Goal: Task Accomplishment & Management: Complete application form

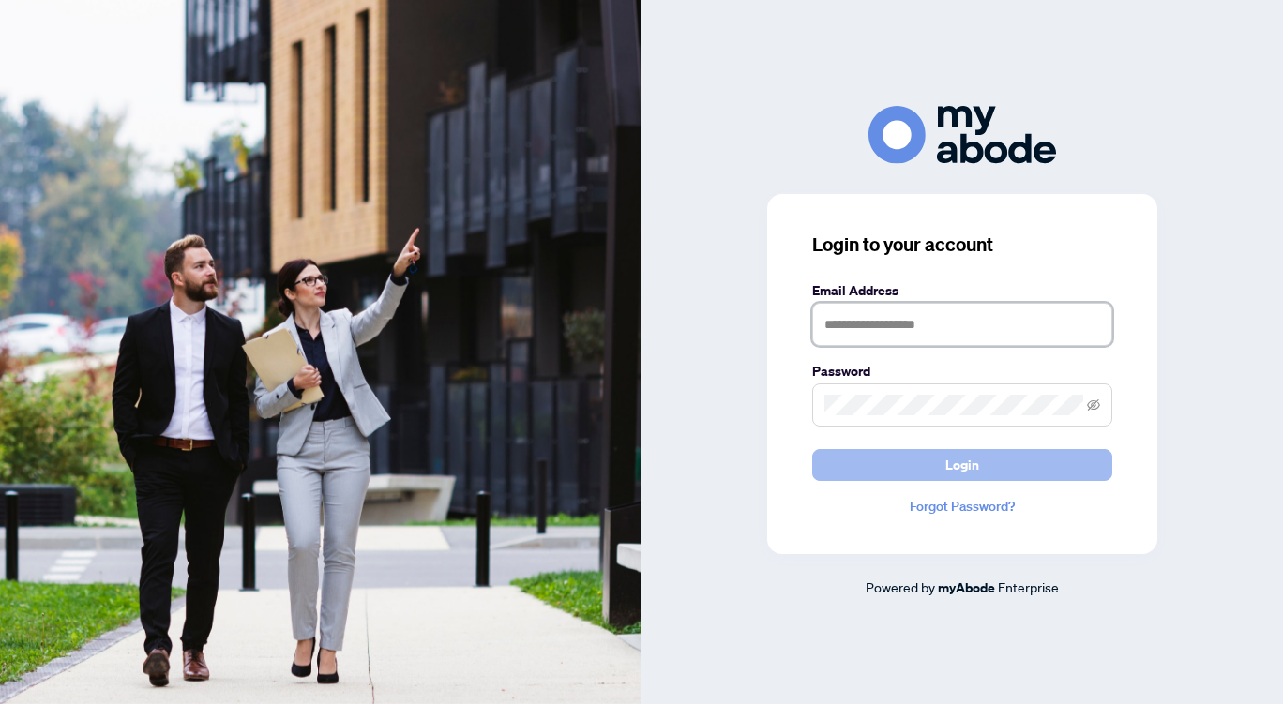
type input "**********"
click at [977, 467] on span "Login" at bounding box center [962, 465] width 34 height 30
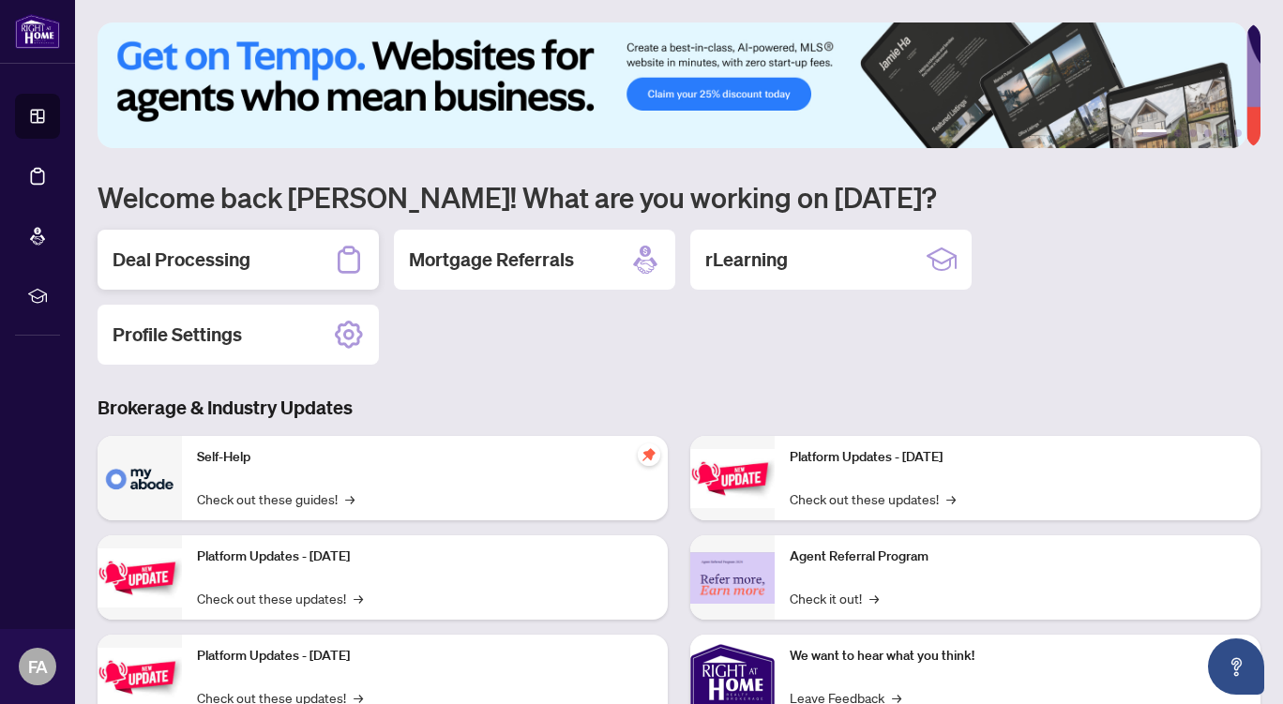
click at [264, 257] on div "Deal Processing" at bounding box center [238, 260] width 281 height 60
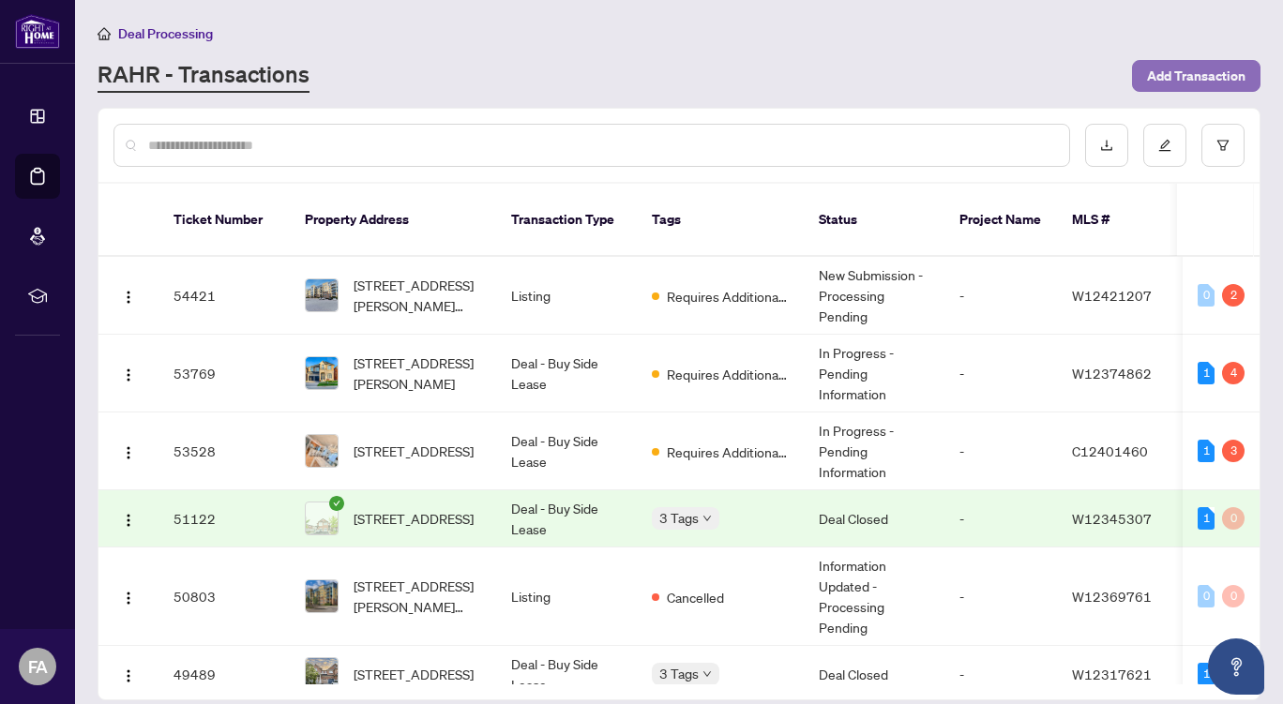
click at [1182, 69] on span "Add Transaction" at bounding box center [1196, 76] width 98 height 30
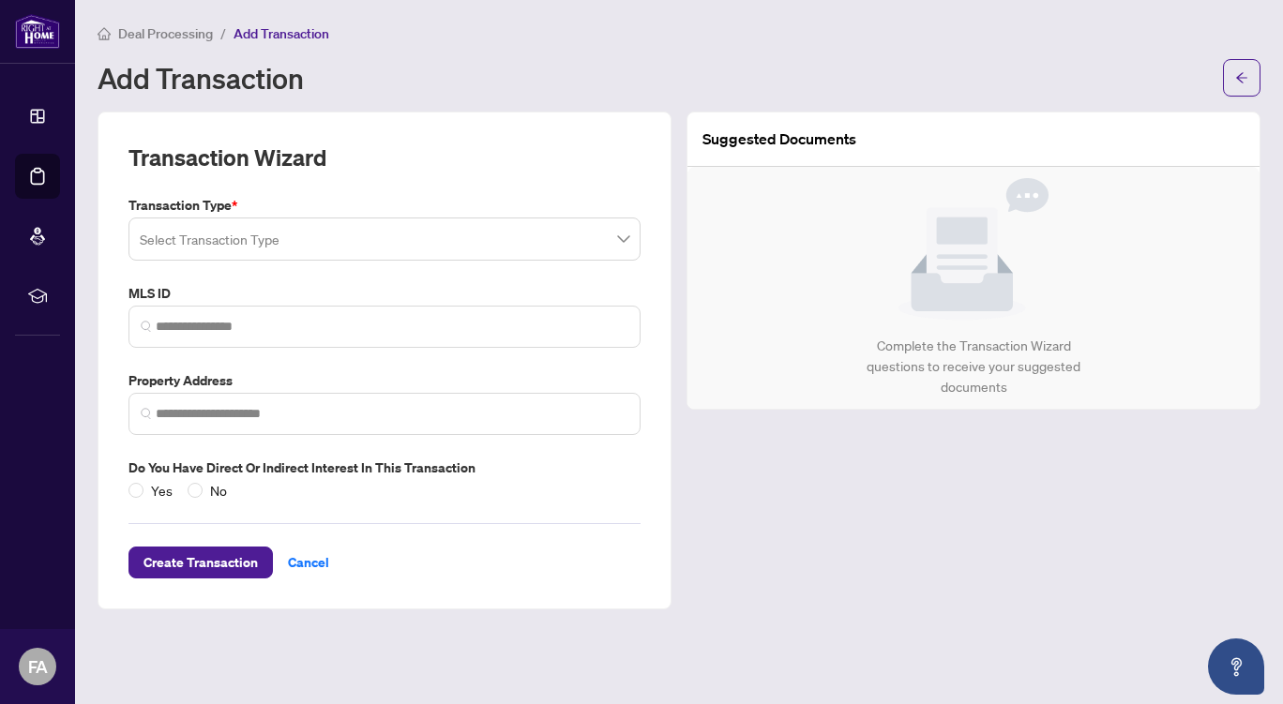
click at [624, 240] on span at bounding box center [385, 239] width 490 height 36
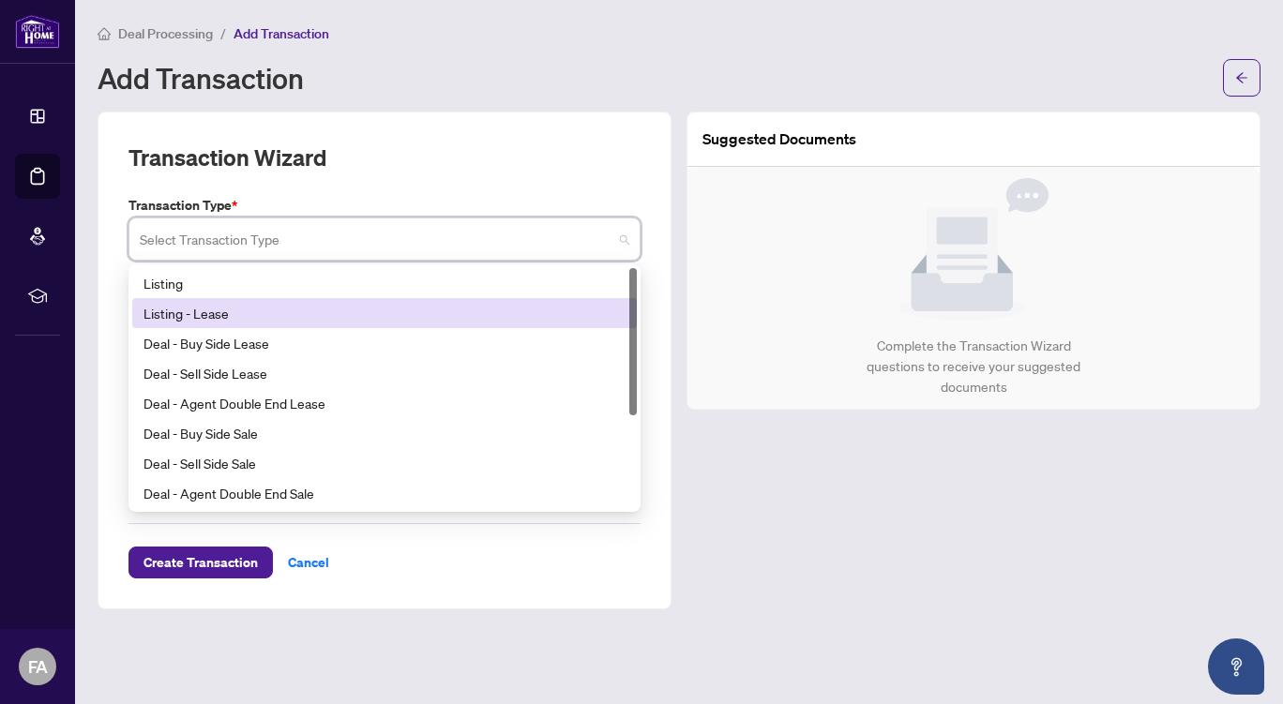
click at [521, 317] on div "Listing - Lease" at bounding box center [384, 313] width 482 height 21
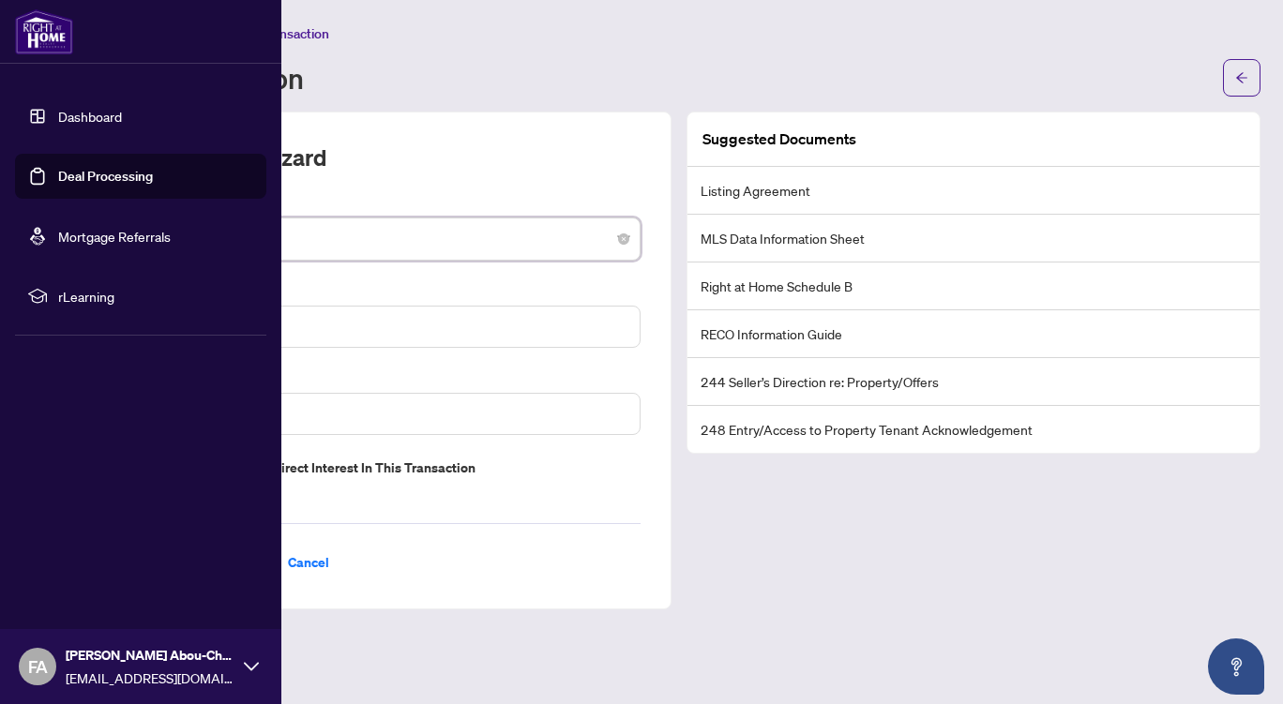
click at [105, 109] on link "Dashboard" at bounding box center [90, 116] width 64 height 17
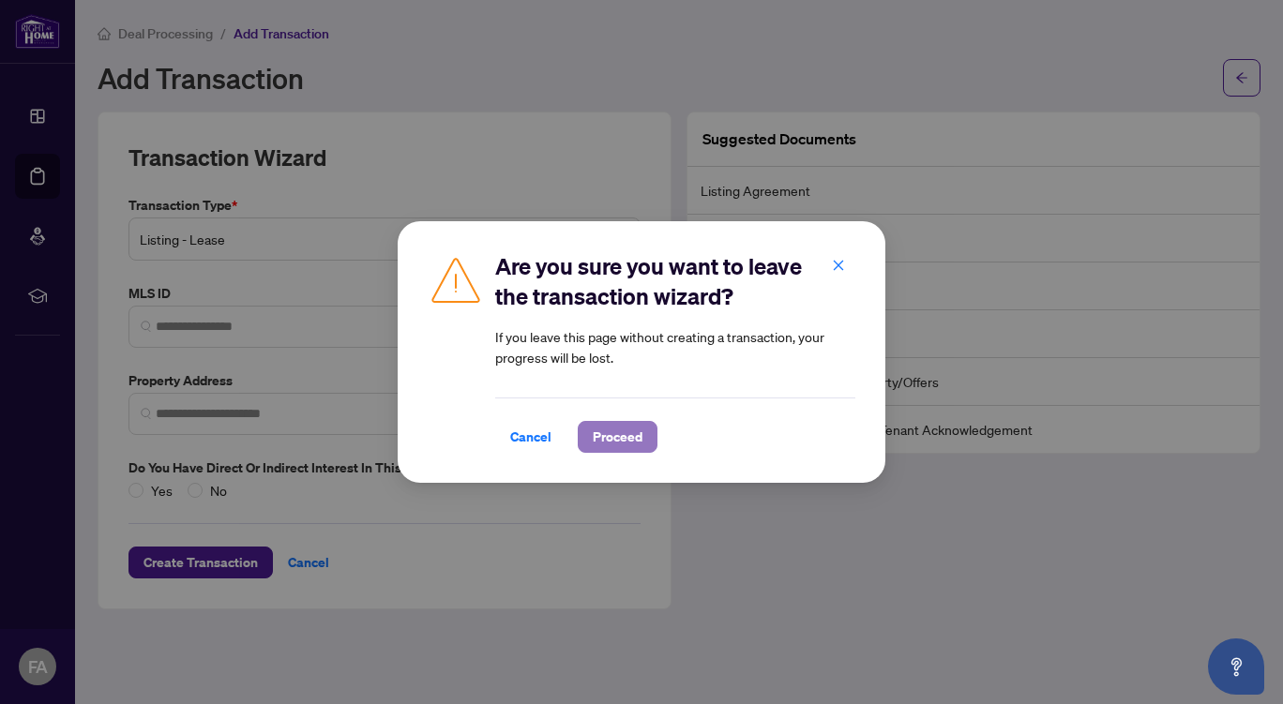
click at [606, 432] on span "Proceed" at bounding box center [618, 437] width 50 height 30
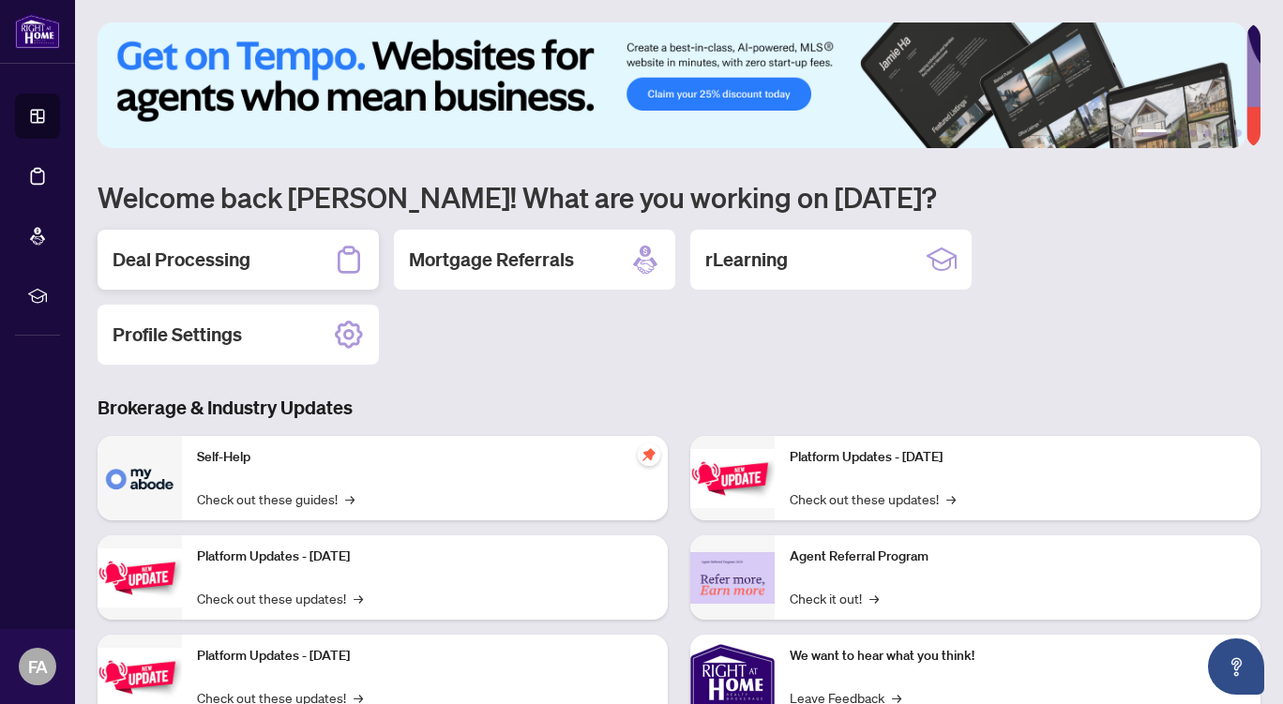
click at [264, 249] on div "Deal Processing" at bounding box center [238, 260] width 281 height 60
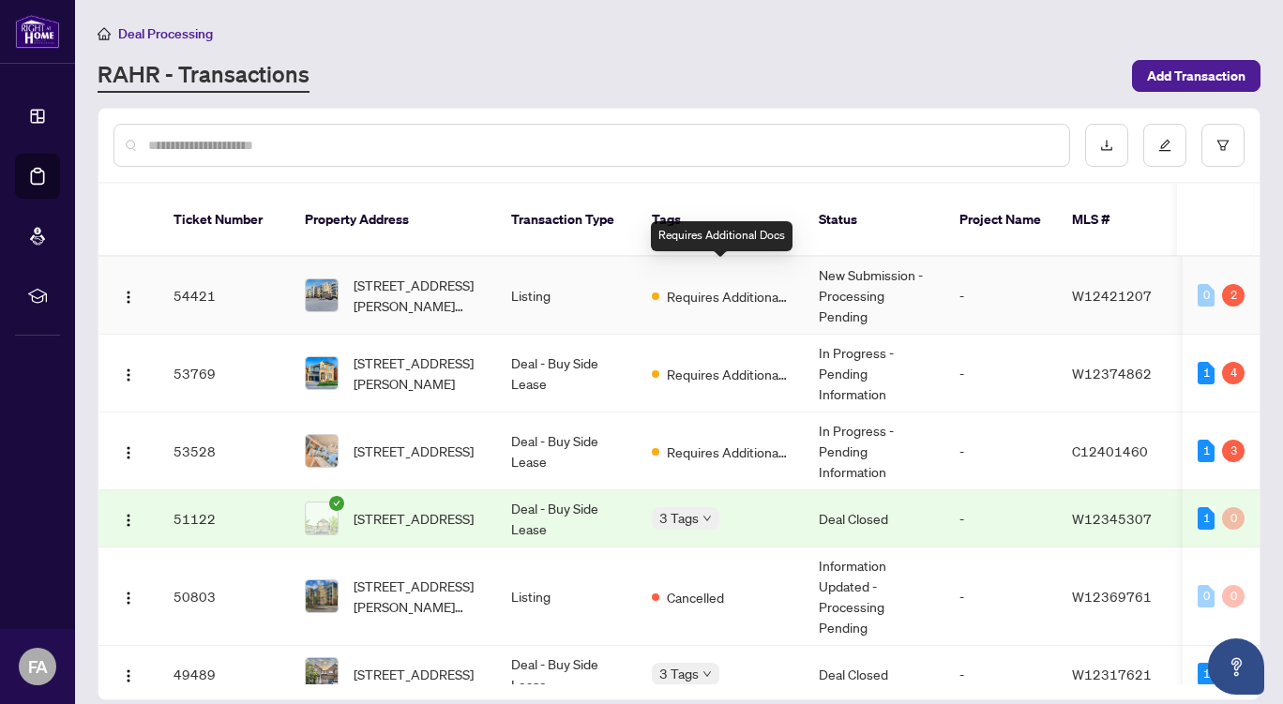
click at [695, 286] on span "Requires Additional Docs" at bounding box center [728, 296] width 122 height 21
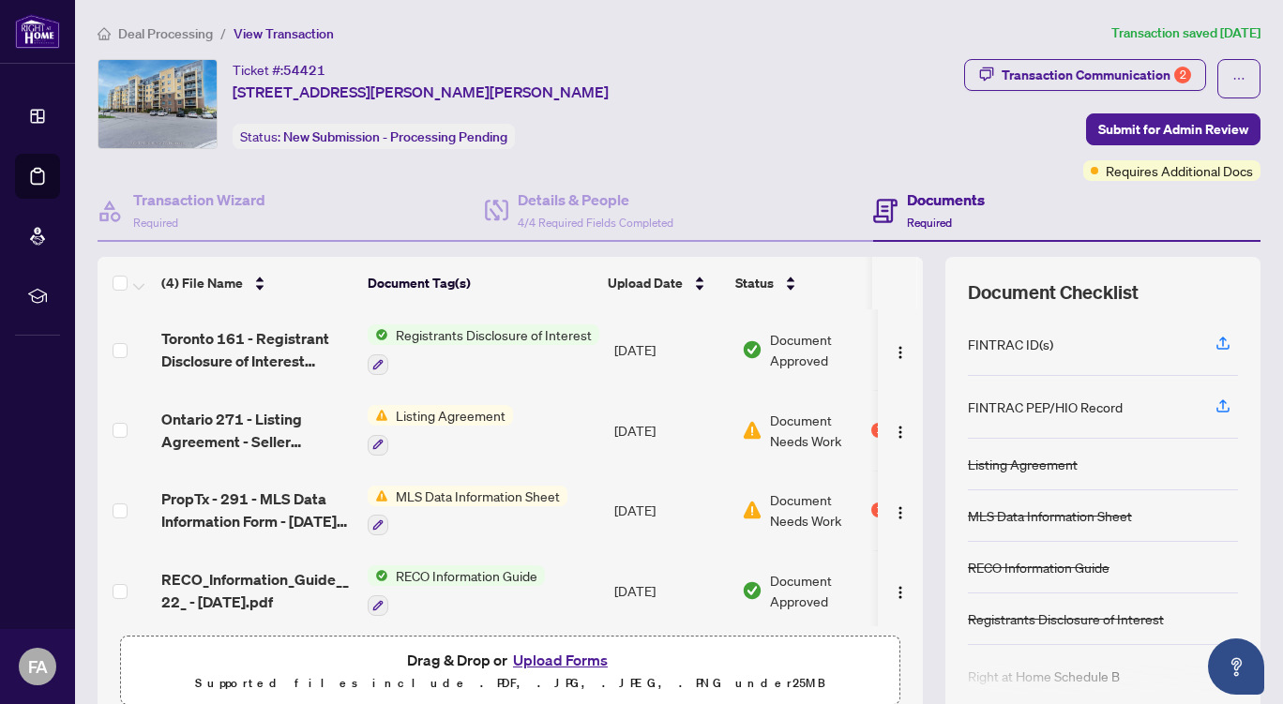
click at [475, 411] on span "Listing Agreement" at bounding box center [450, 415] width 125 height 21
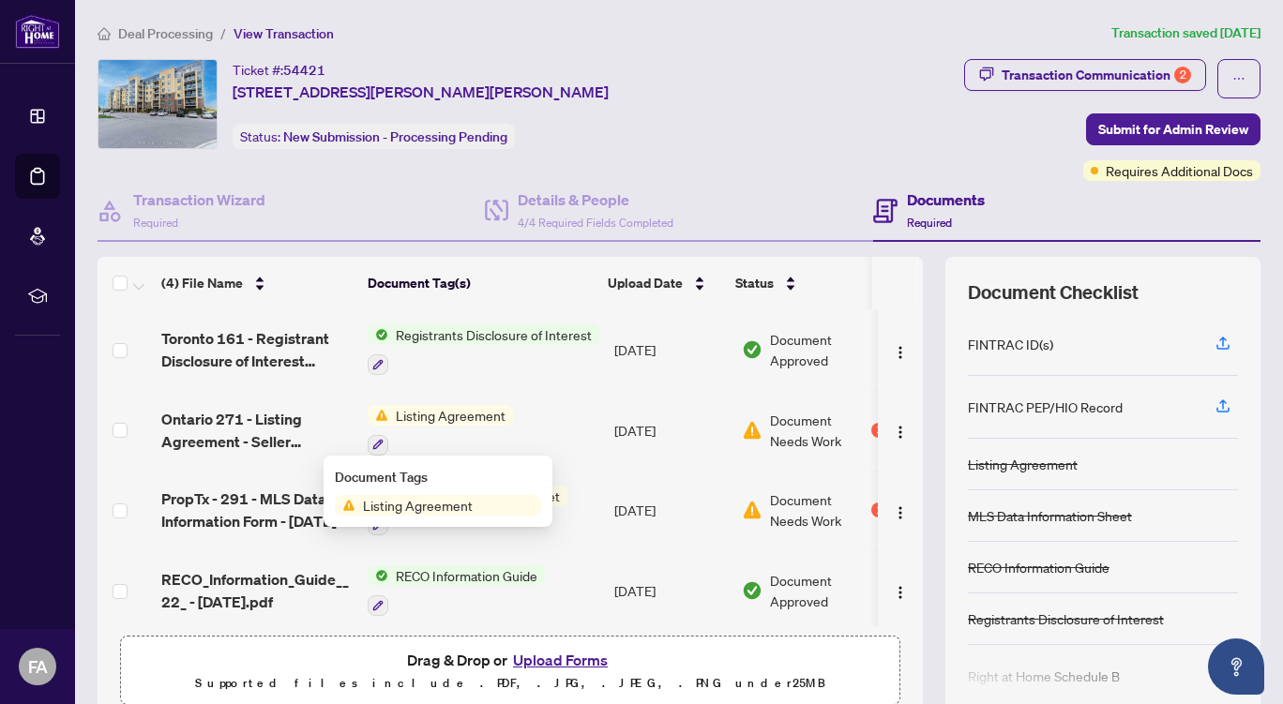
click at [796, 429] on span "Document Needs Work" at bounding box center [819, 430] width 98 height 41
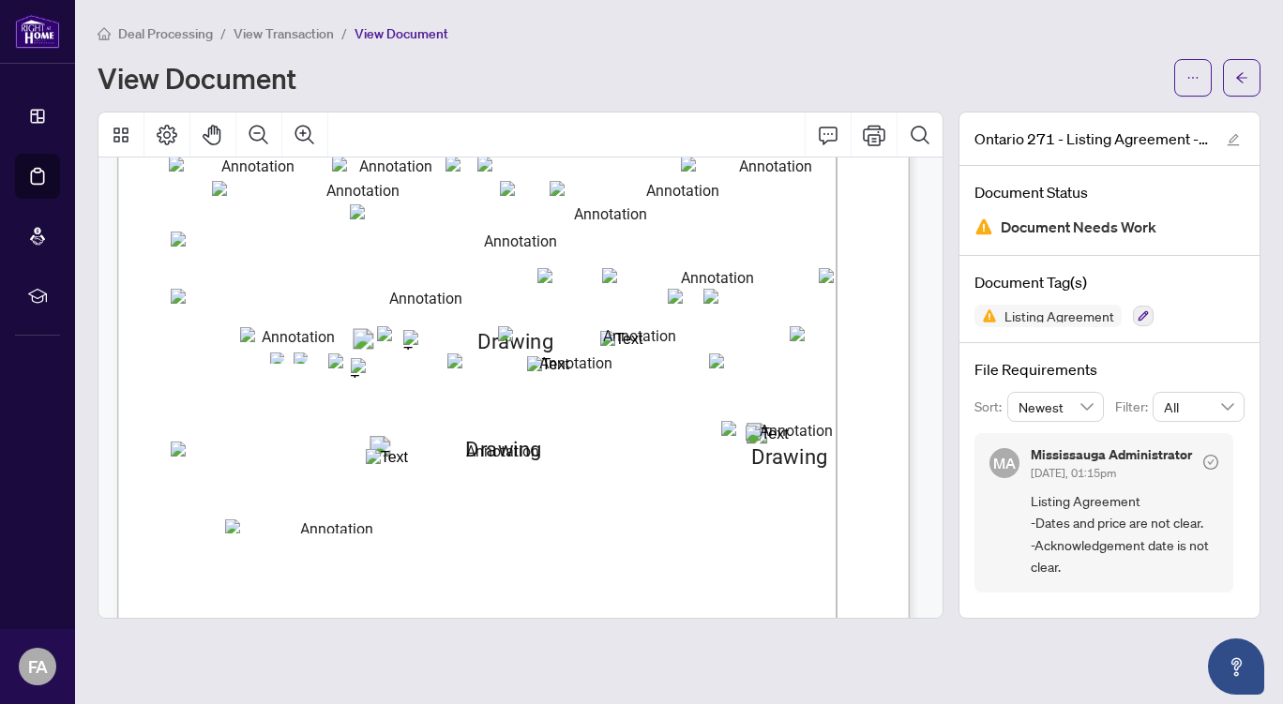
scroll to position [234, 0]
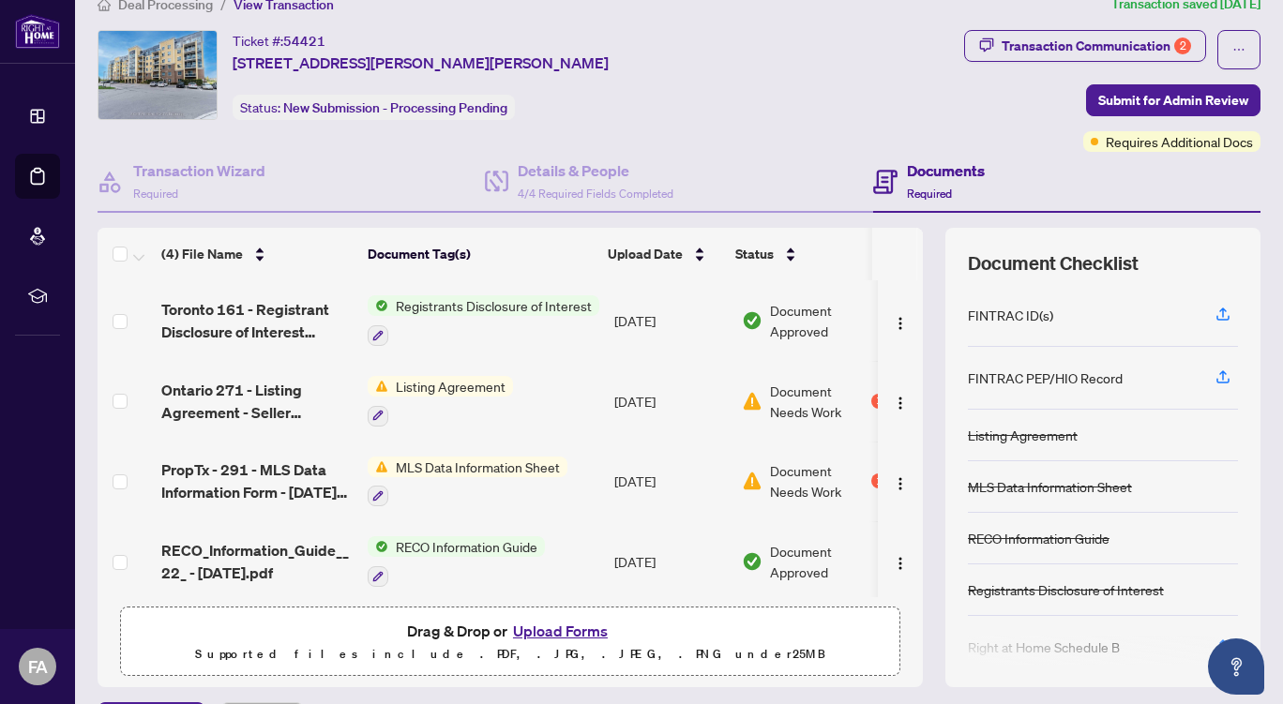
scroll to position [8, 0]
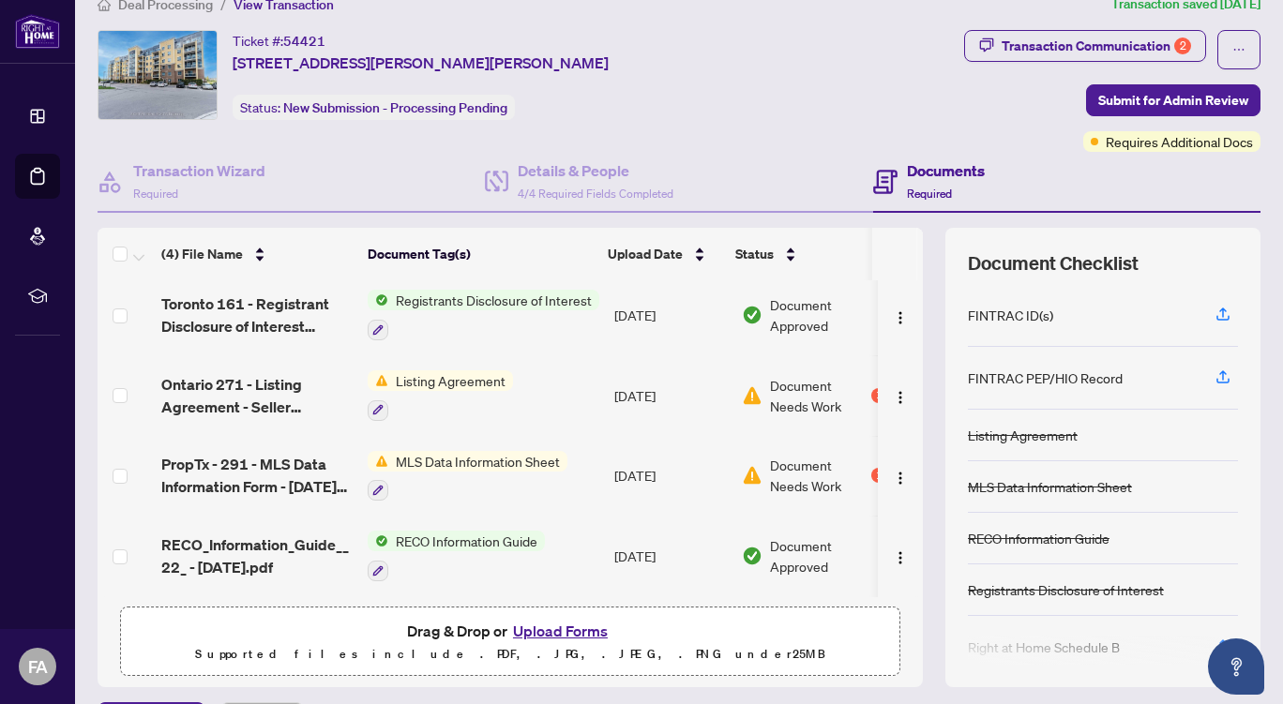
click at [788, 393] on span "Document Needs Work" at bounding box center [819, 395] width 98 height 41
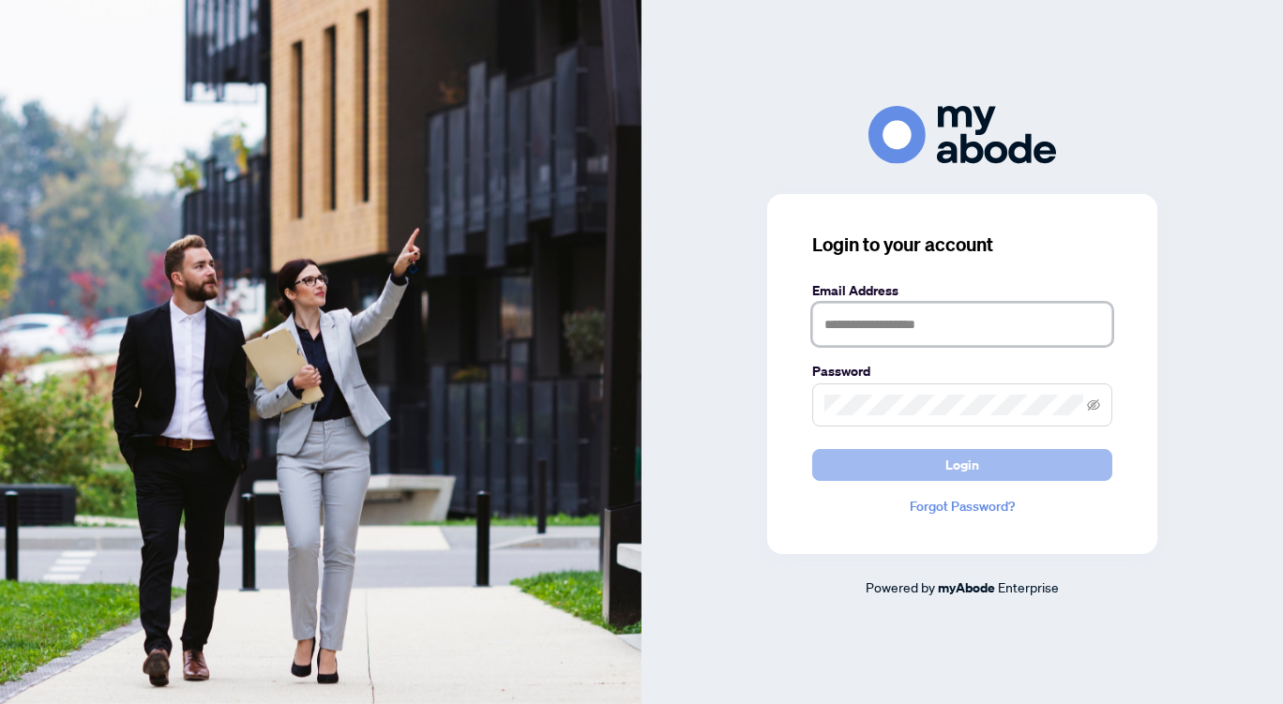
type input "**********"
click at [975, 459] on span "Login" at bounding box center [962, 465] width 34 height 30
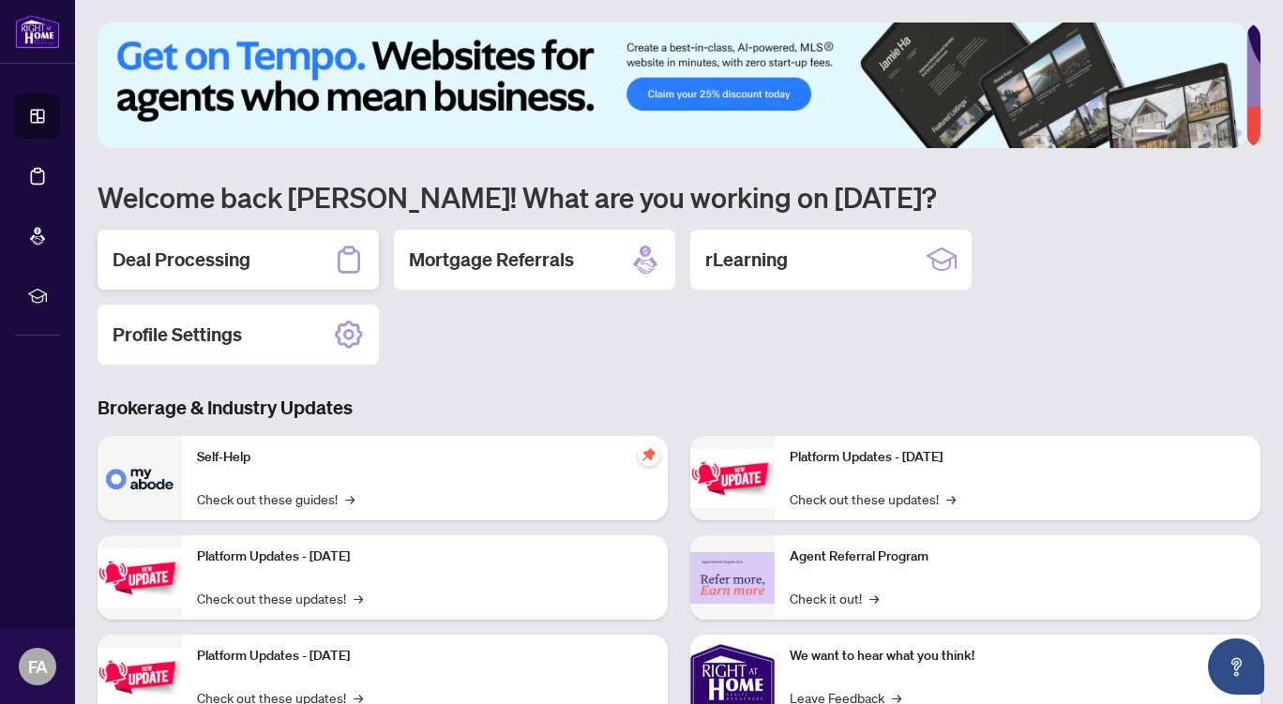
click at [261, 241] on div "Deal Processing" at bounding box center [238, 260] width 281 height 60
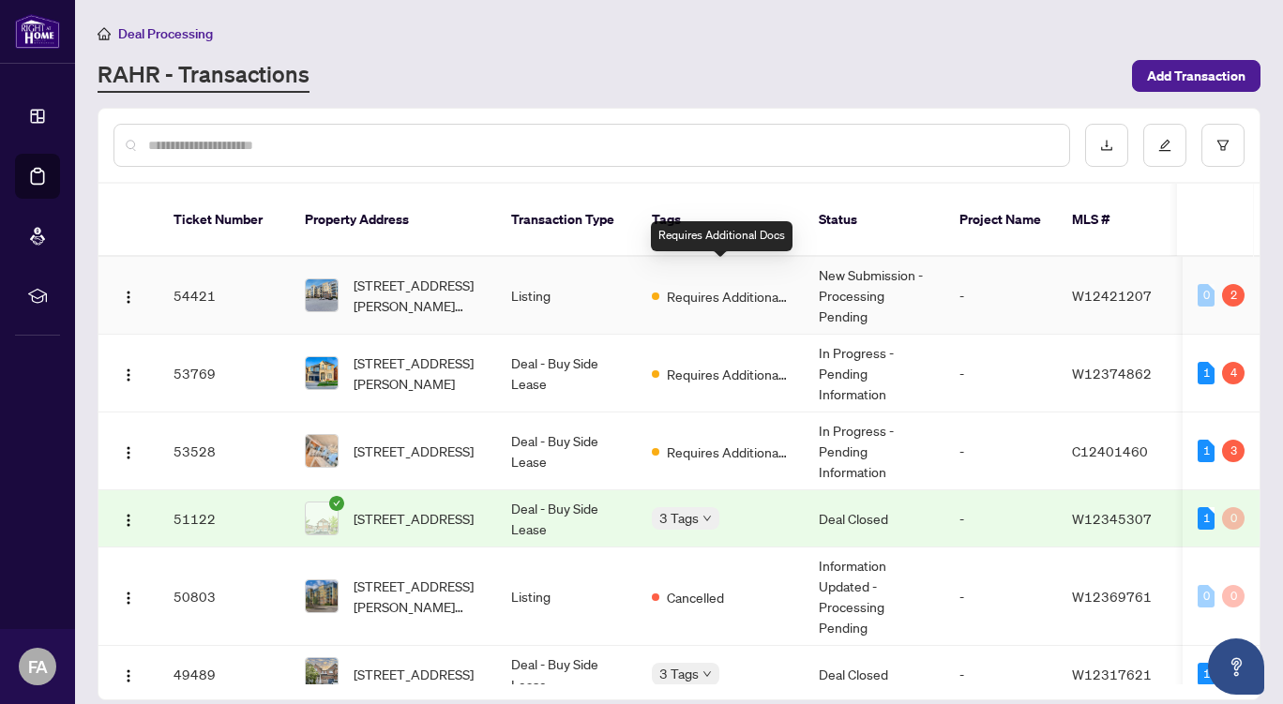
click at [673, 286] on span "Requires Additional Docs" at bounding box center [728, 296] width 122 height 21
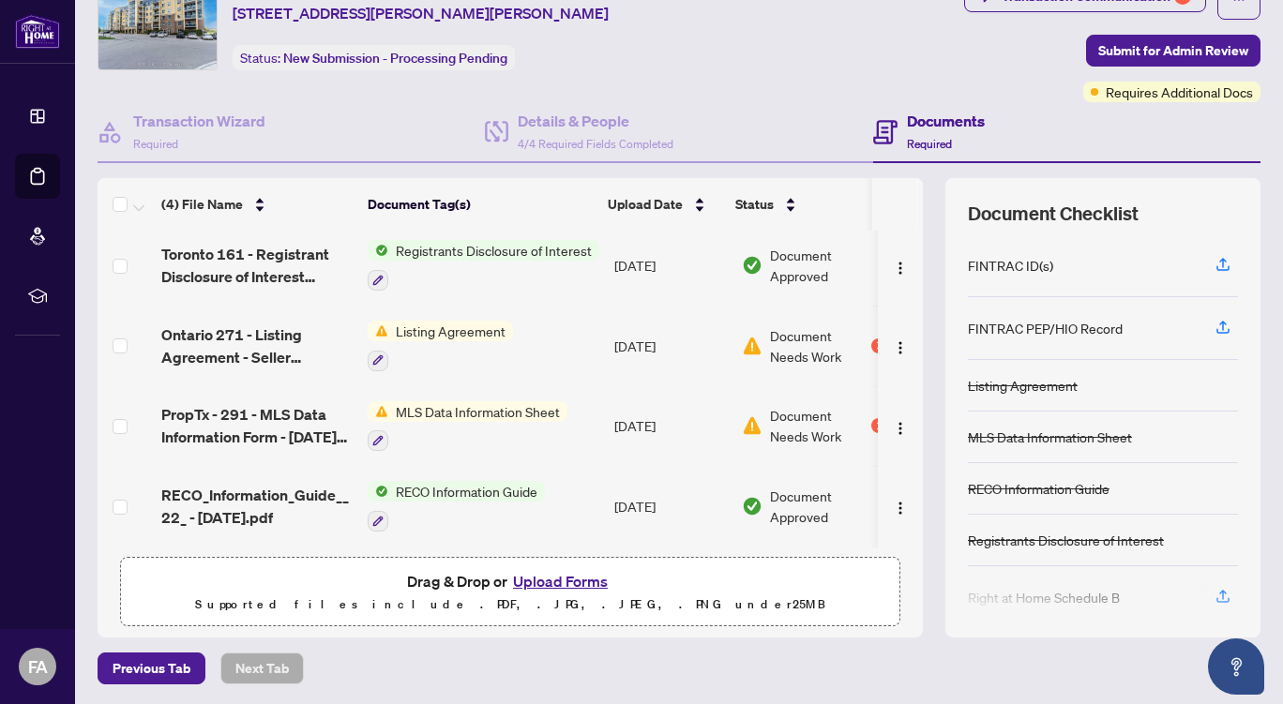
scroll to position [80, 0]
click at [562, 578] on button "Upload Forms" at bounding box center [560, 580] width 106 height 24
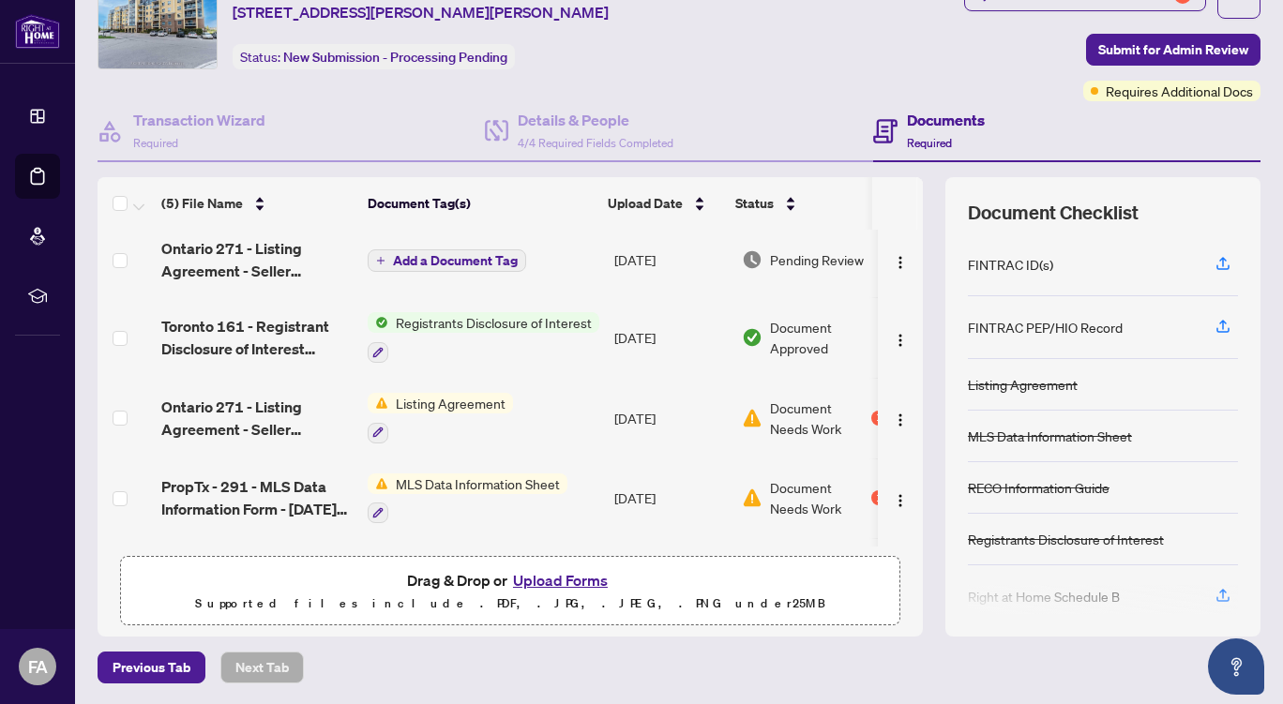
click at [556, 578] on button "Upload Forms" at bounding box center [560, 580] width 106 height 24
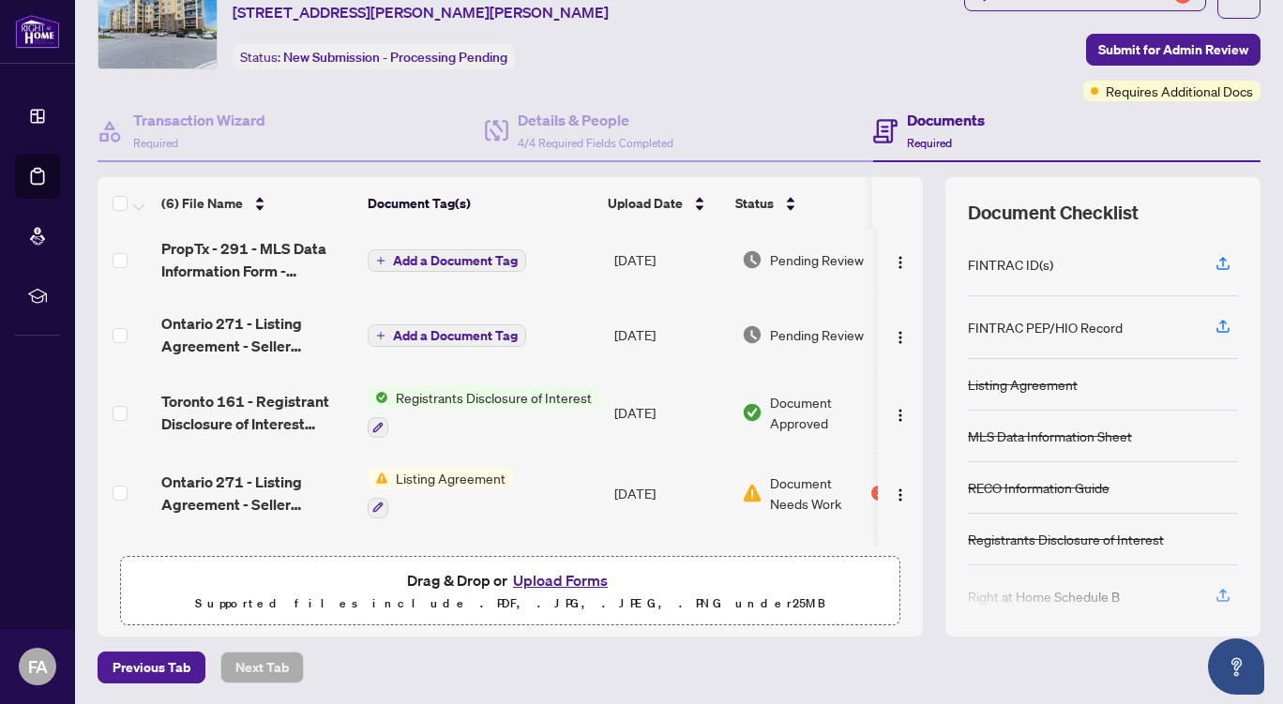
scroll to position [0, 0]
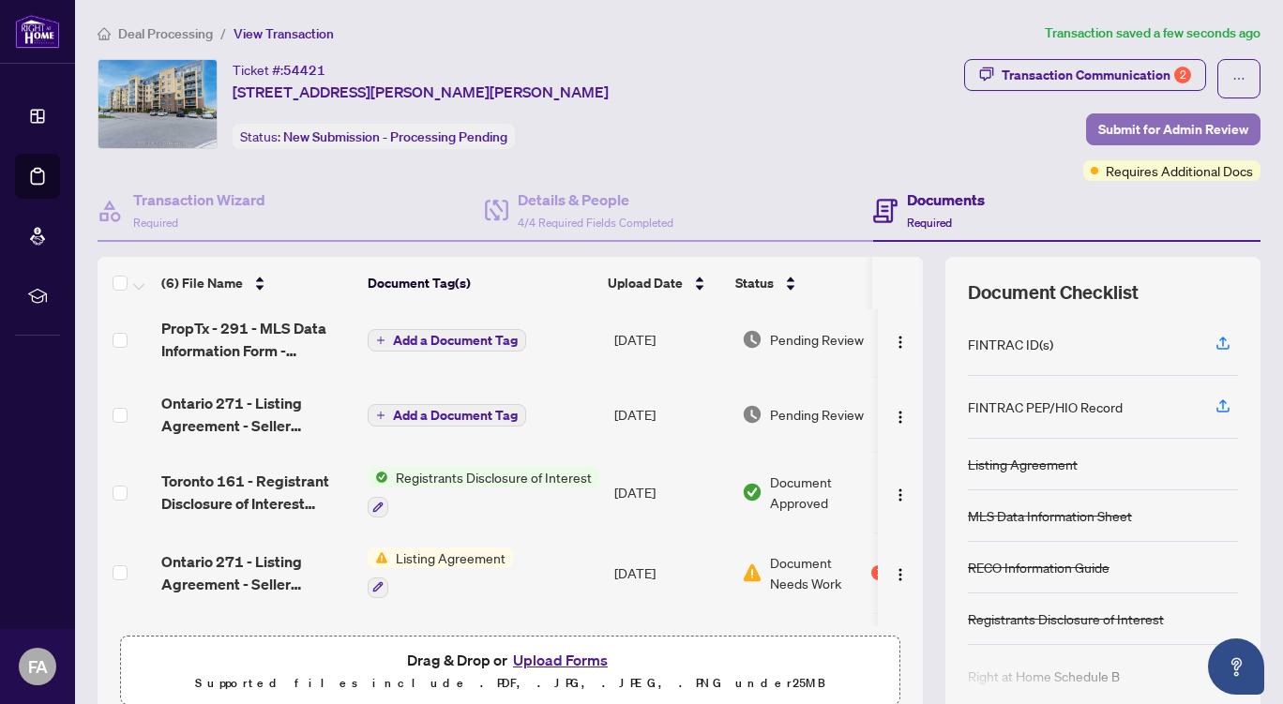
click at [1168, 128] on span "Submit for Admin Review" at bounding box center [1173, 129] width 150 height 30
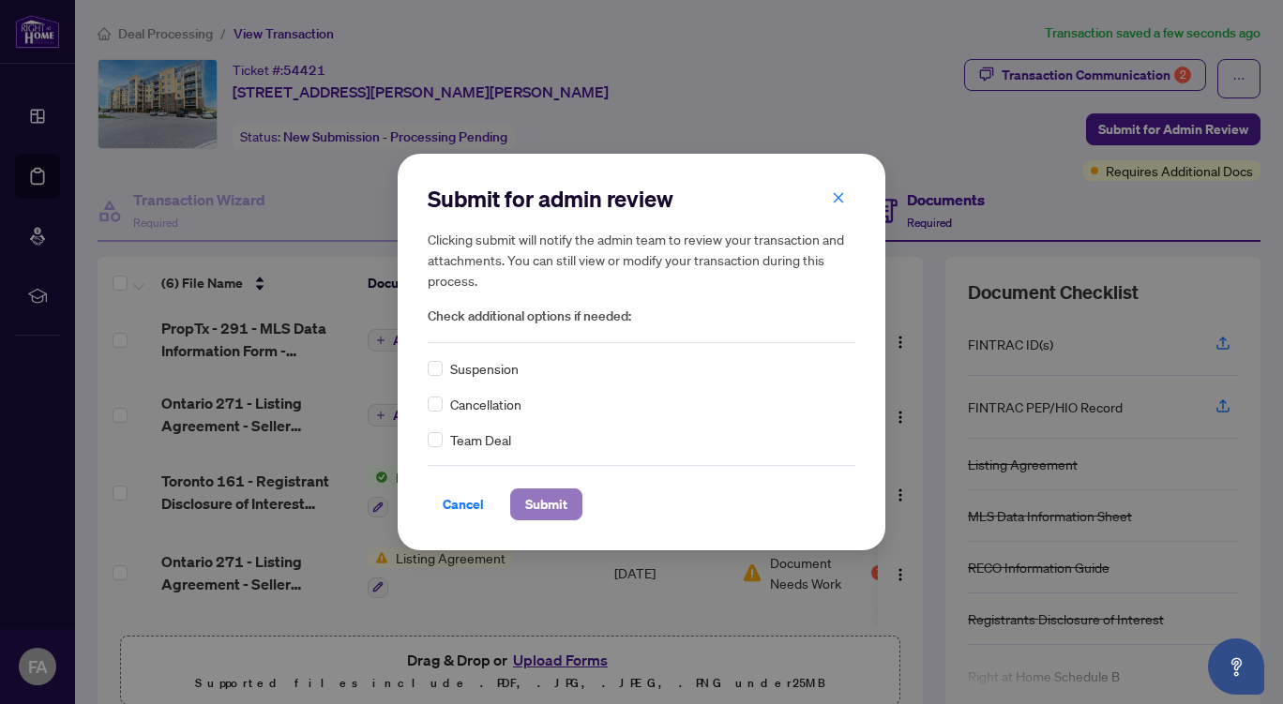
click at [543, 508] on span "Submit" at bounding box center [546, 505] width 42 height 30
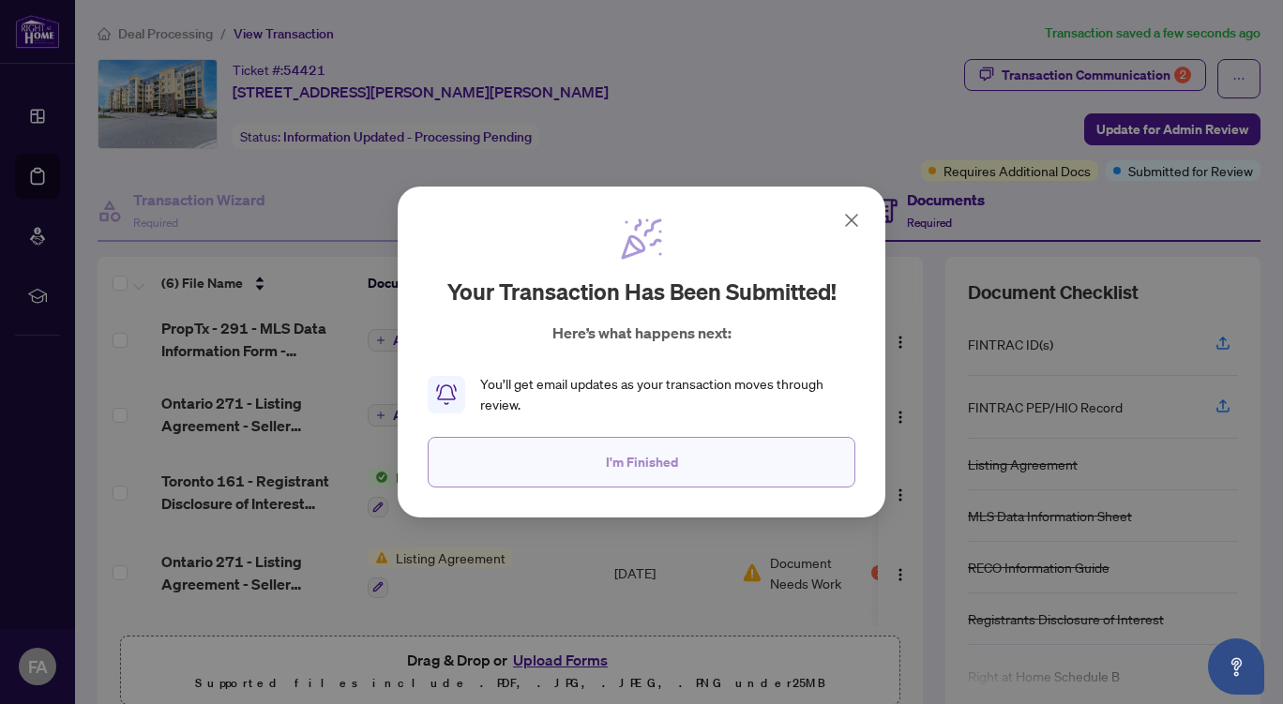
click at [680, 459] on button "I'm Finished" at bounding box center [642, 462] width 428 height 51
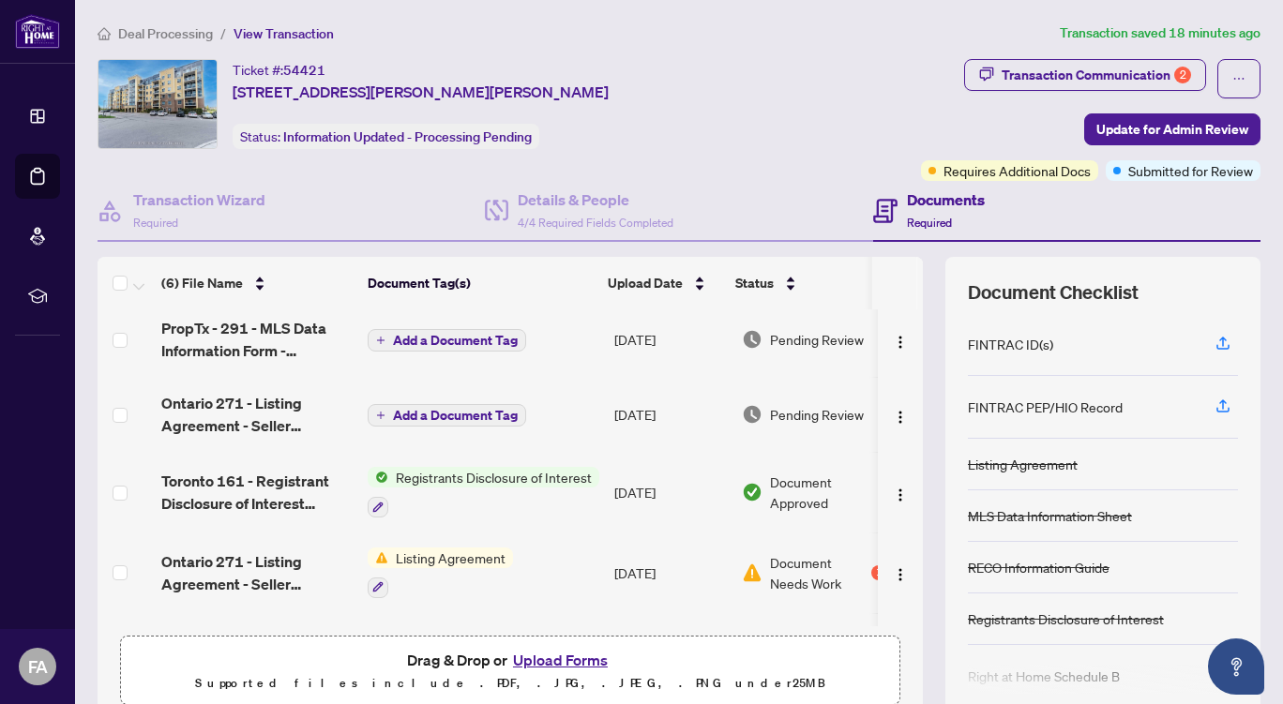
click at [780, 51] on div "Deal Processing / View Transaction Transaction saved 18 minutes ago Ticket #: 5…" at bounding box center [679, 393] width 1178 height 741
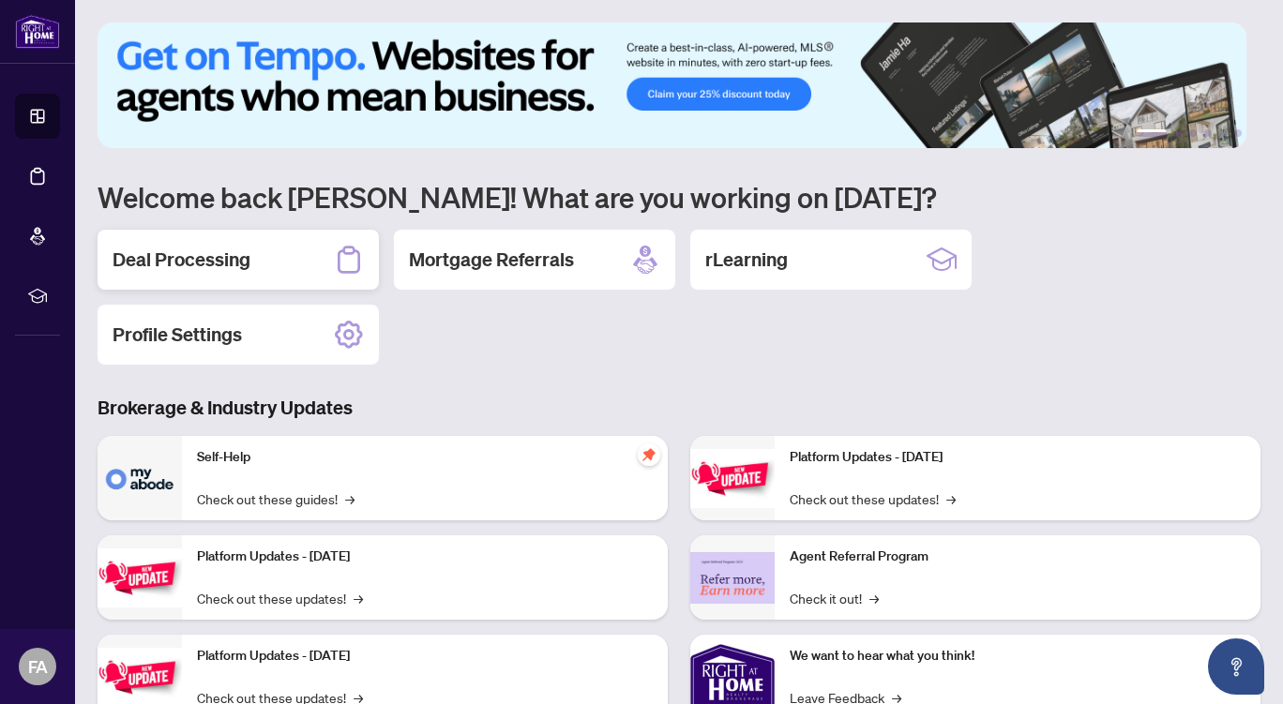
click at [267, 256] on div "Deal Processing" at bounding box center [238, 260] width 281 height 60
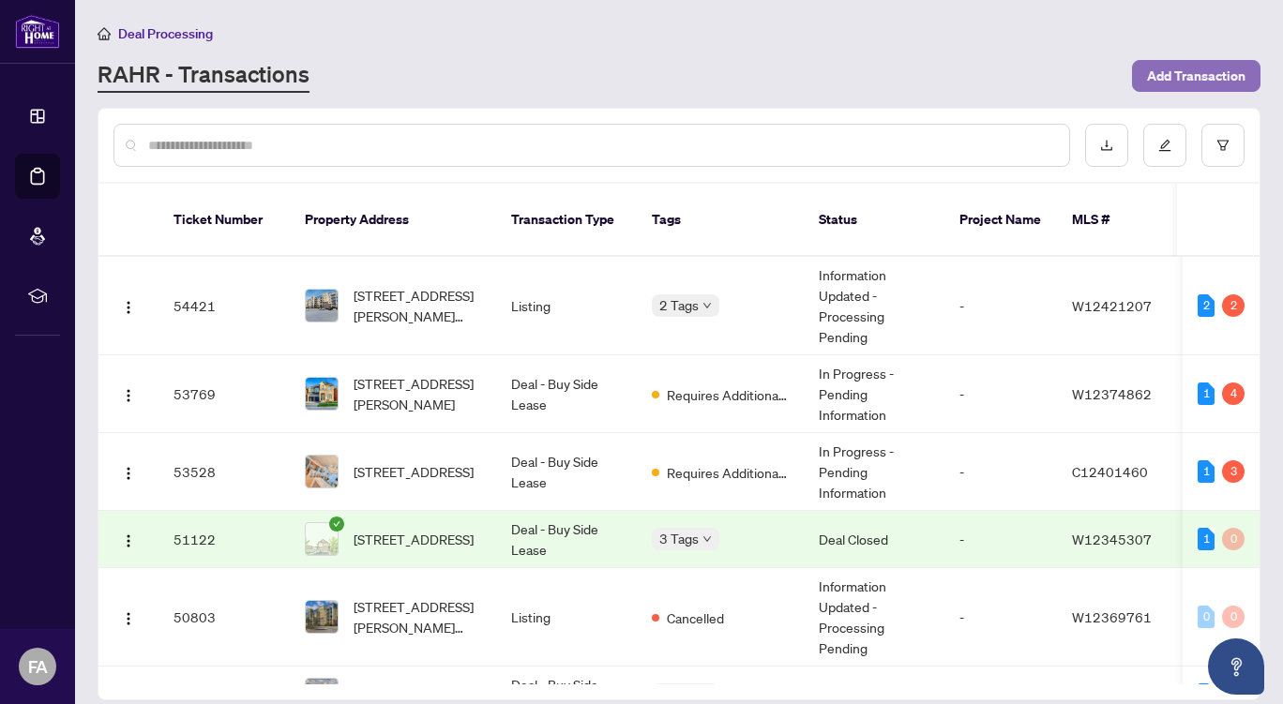
click at [1209, 68] on span "Add Transaction" at bounding box center [1196, 76] width 98 height 30
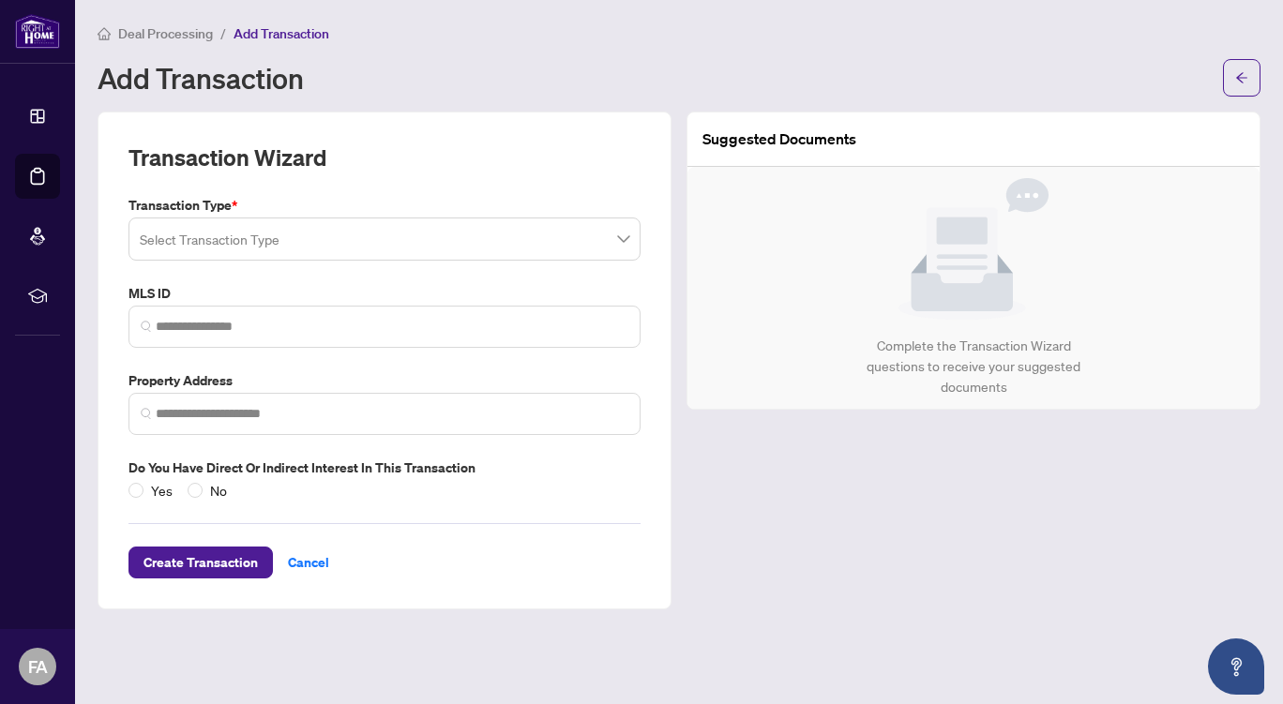
click at [620, 236] on span at bounding box center [385, 239] width 490 height 36
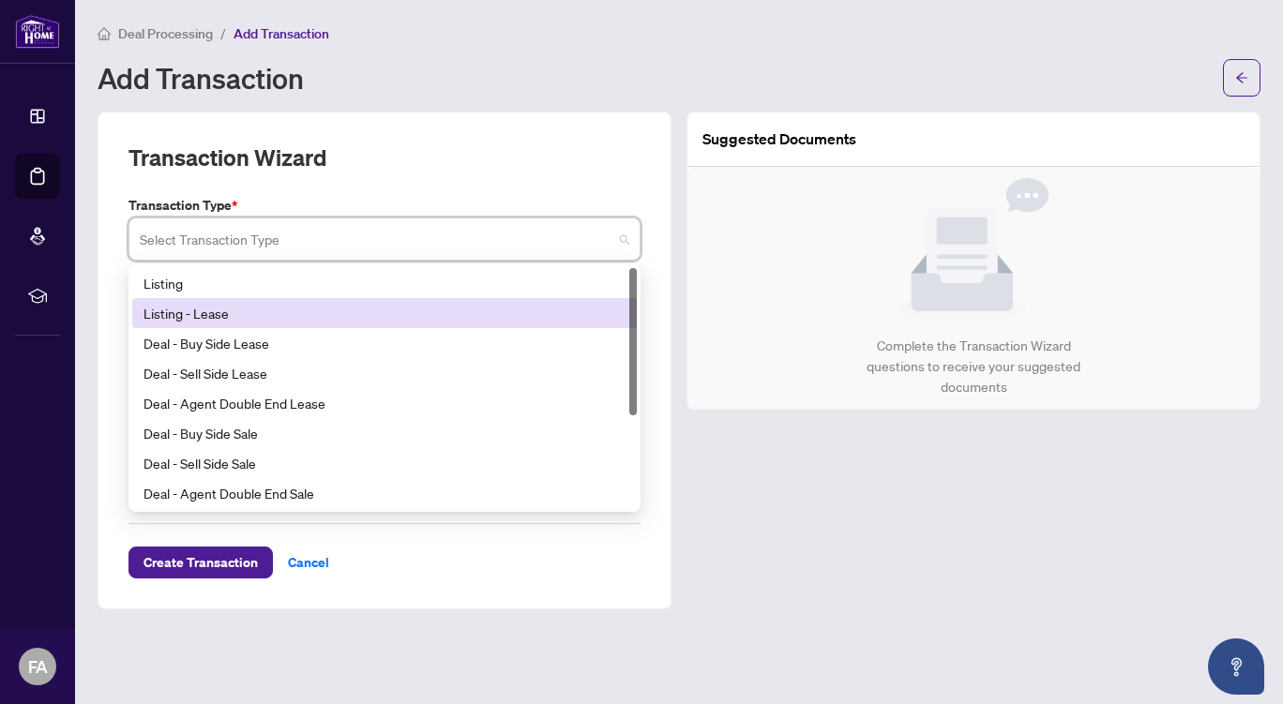
click at [454, 318] on div "Listing - Lease" at bounding box center [384, 313] width 482 height 21
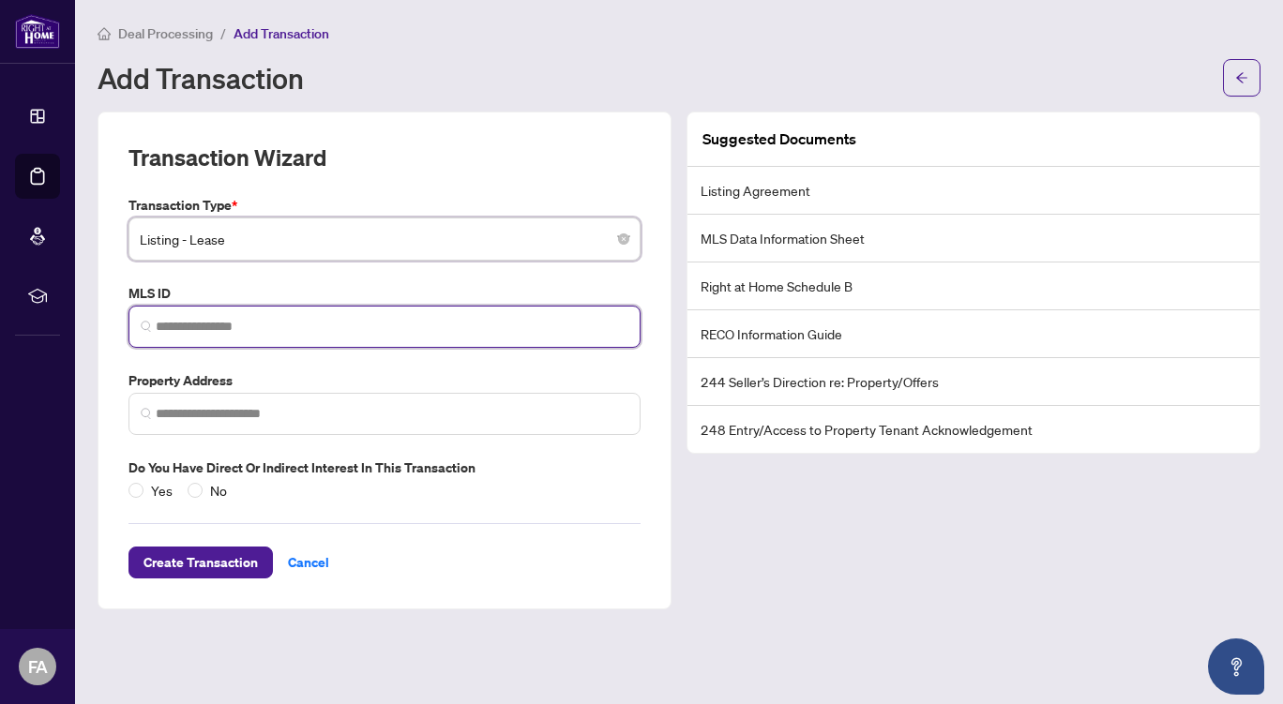
click at [341, 323] on input "search" at bounding box center [392, 327] width 473 height 20
paste input "*********"
type input "*********"
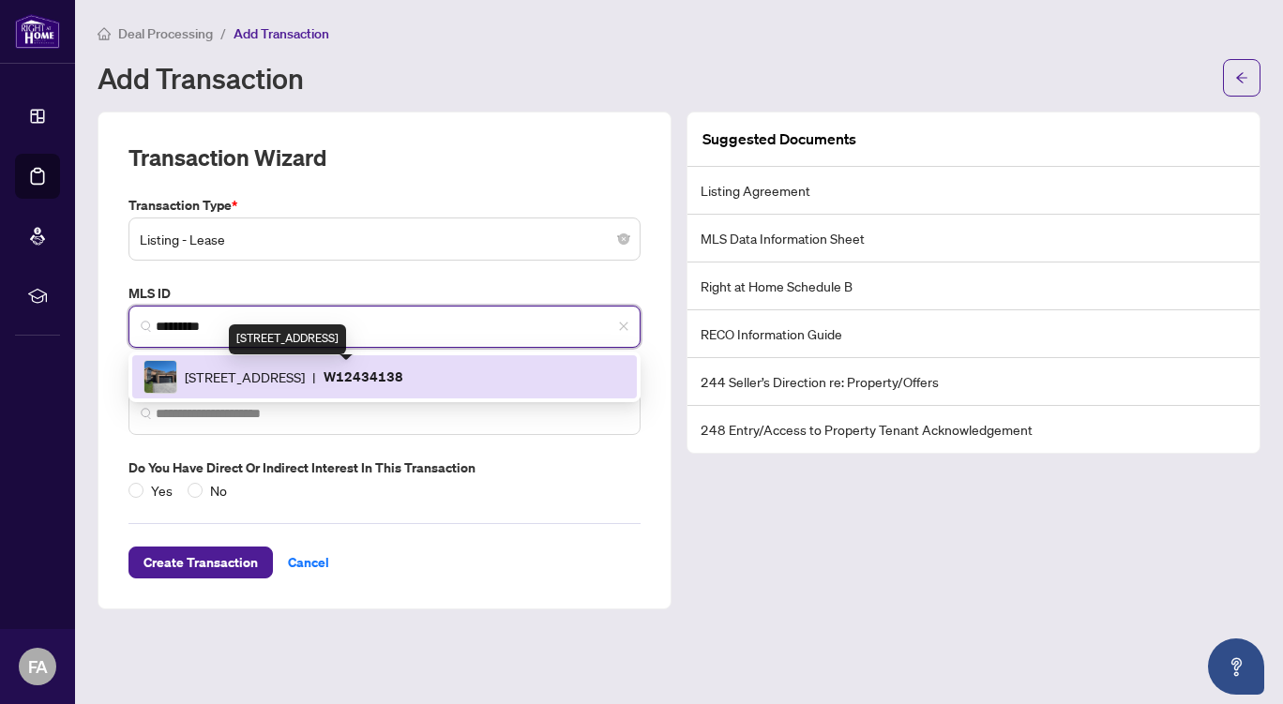
click at [305, 379] on span "478 Winfield Terr, Mississauga, Ontario L5R 1P6, Canada" at bounding box center [245, 377] width 120 height 21
type input "**********"
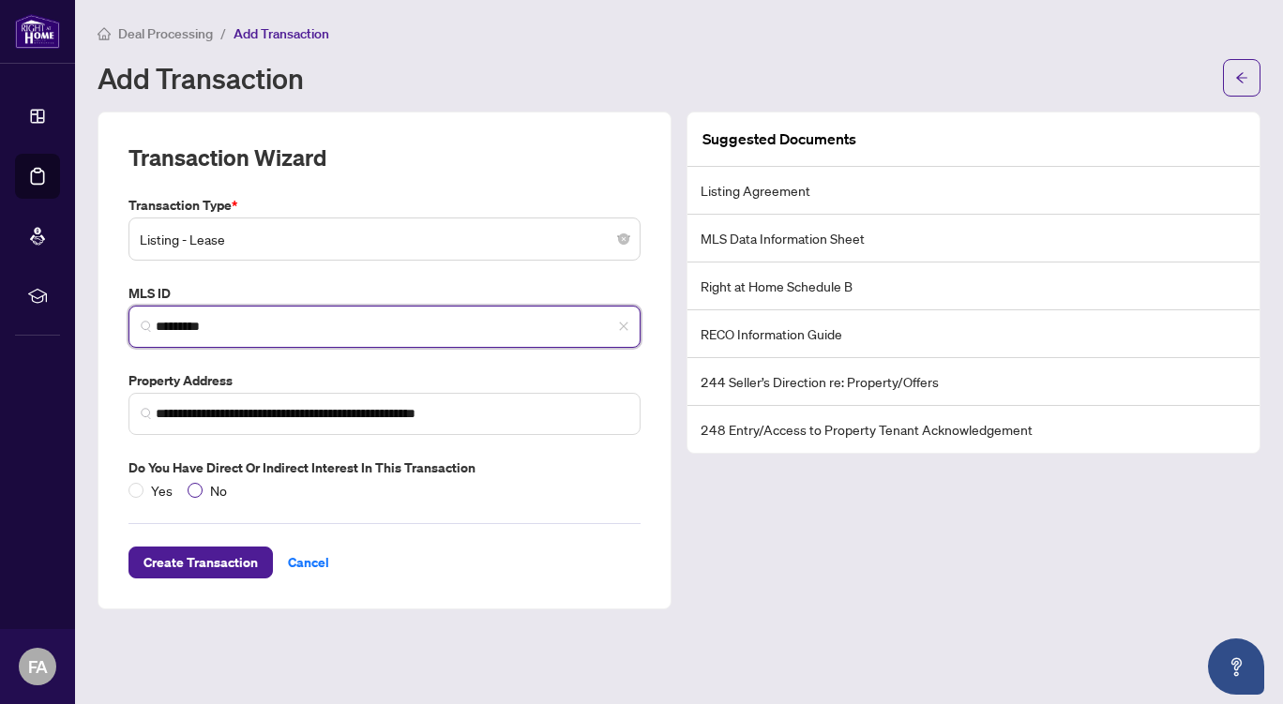
type input "*********"
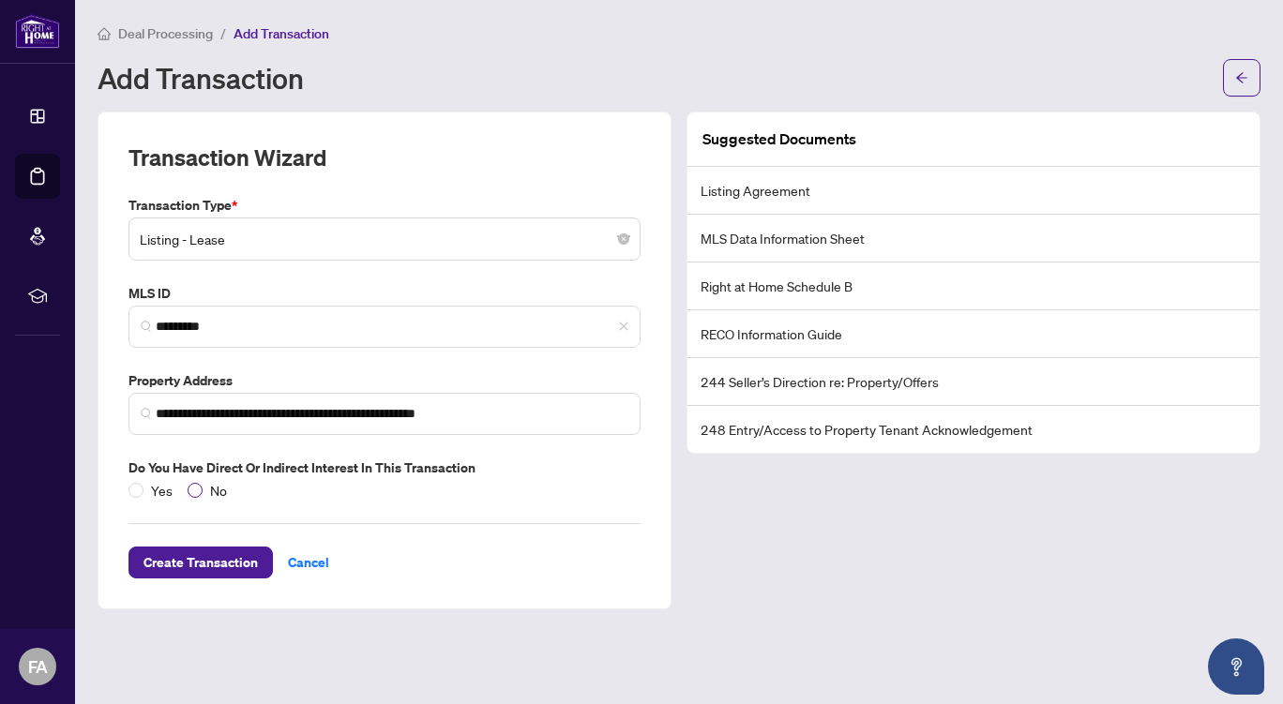
click at [192, 480] on label "No" at bounding box center [211, 490] width 47 height 21
click at [196, 557] on span "Create Transaction" at bounding box center [200, 563] width 114 height 30
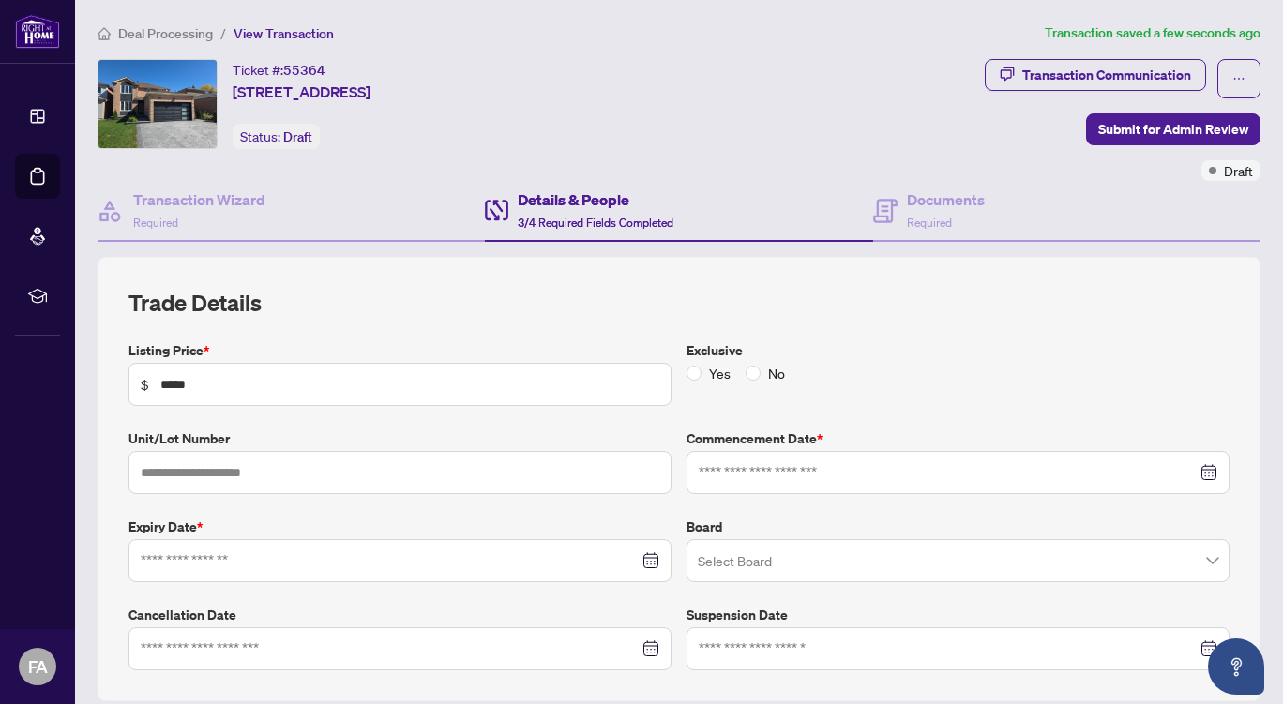
type input "**********"
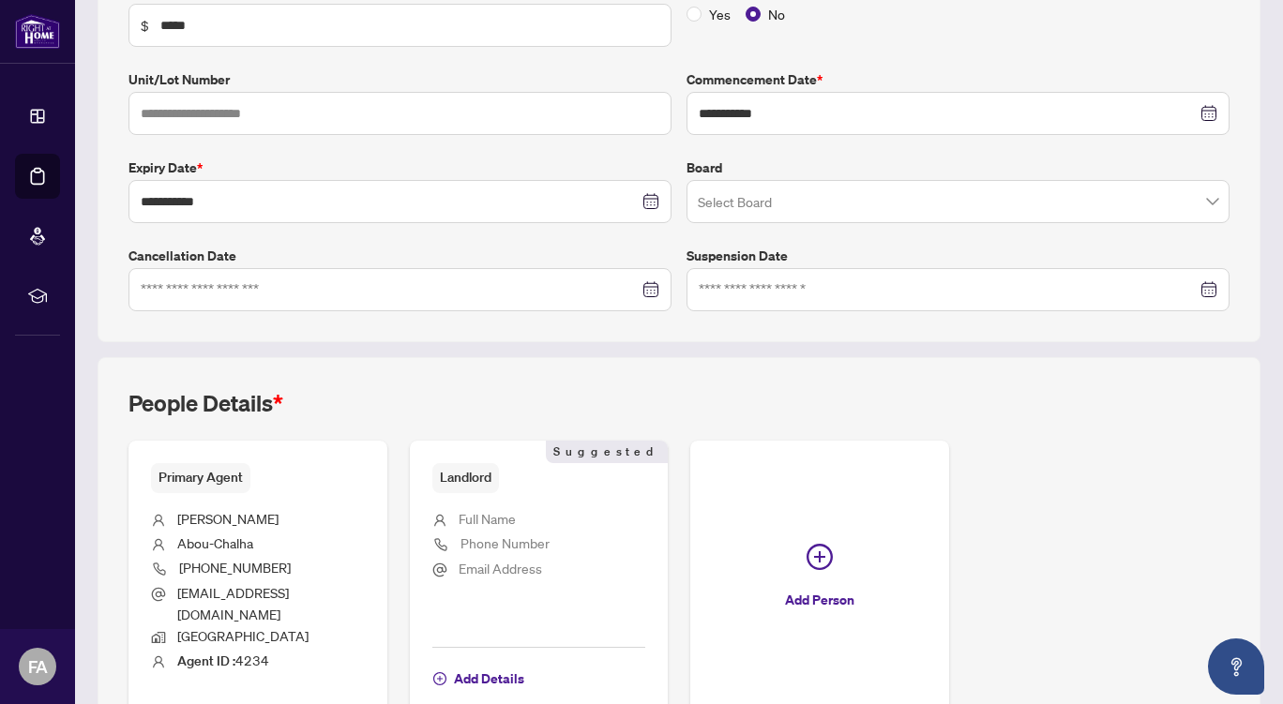
scroll to position [452, 0]
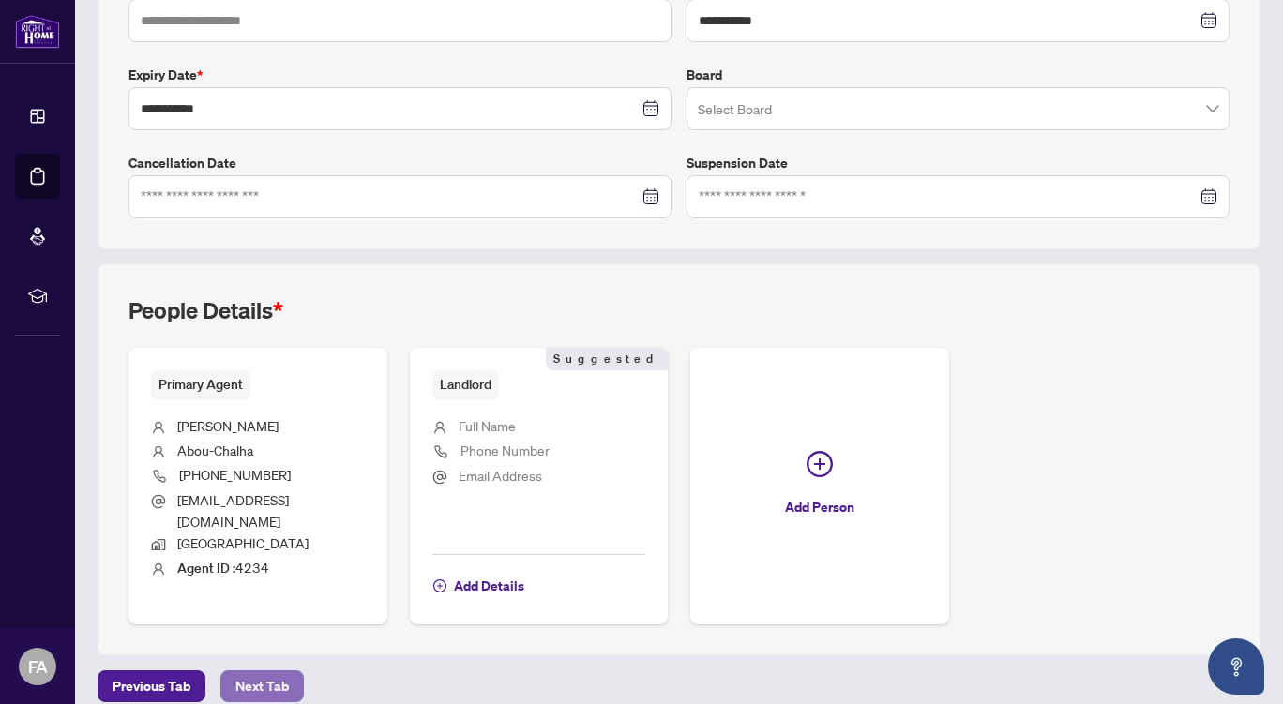
click at [246, 671] on span "Next Tab" at bounding box center [261, 686] width 53 height 30
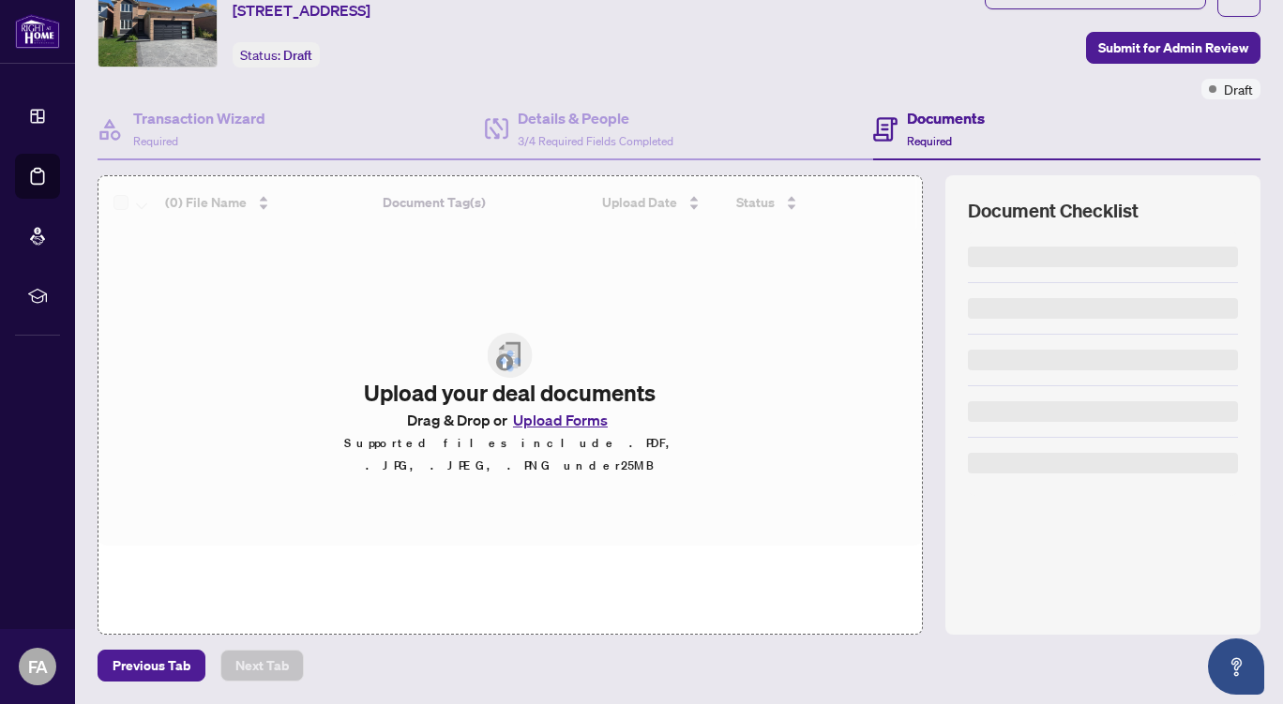
scroll to position [80, 0]
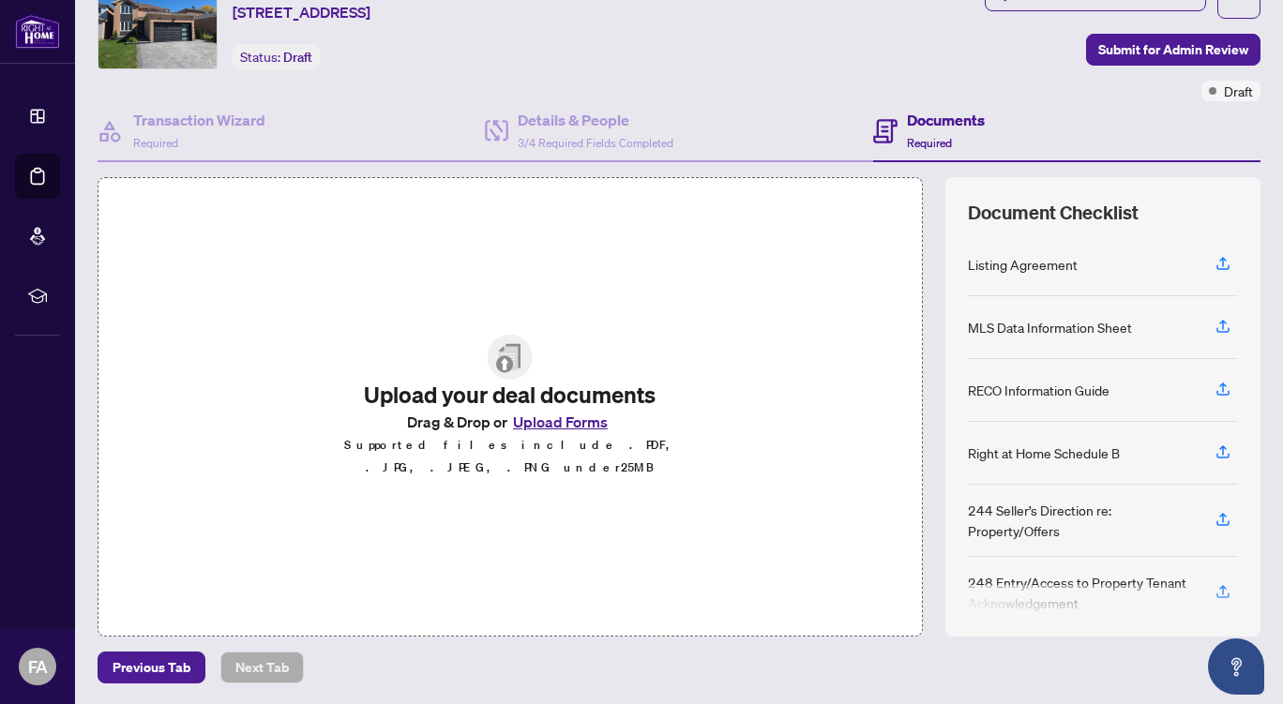
click at [560, 431] on button "Upload Forms" at bounding box center [560, 422] width 106 height 24
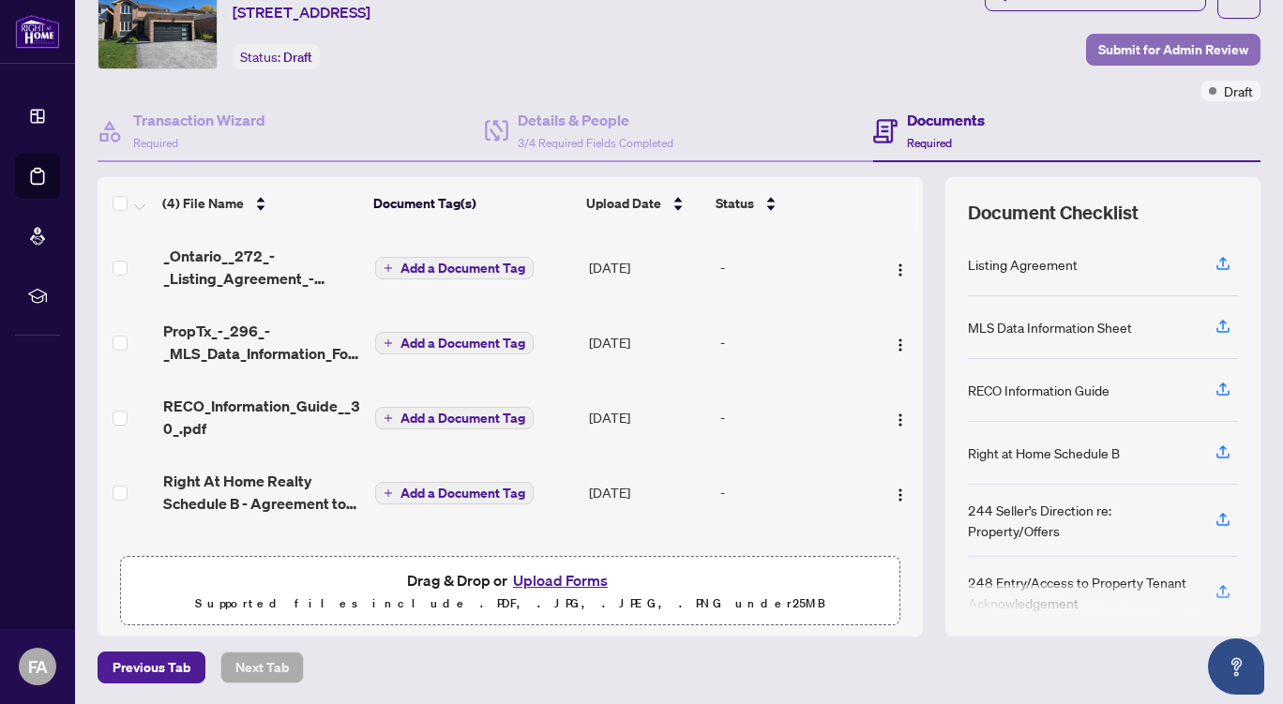
click at [1143, 51] on span "Submit for Admin Review" at bounding box center [1173, 50] width 150 height 30
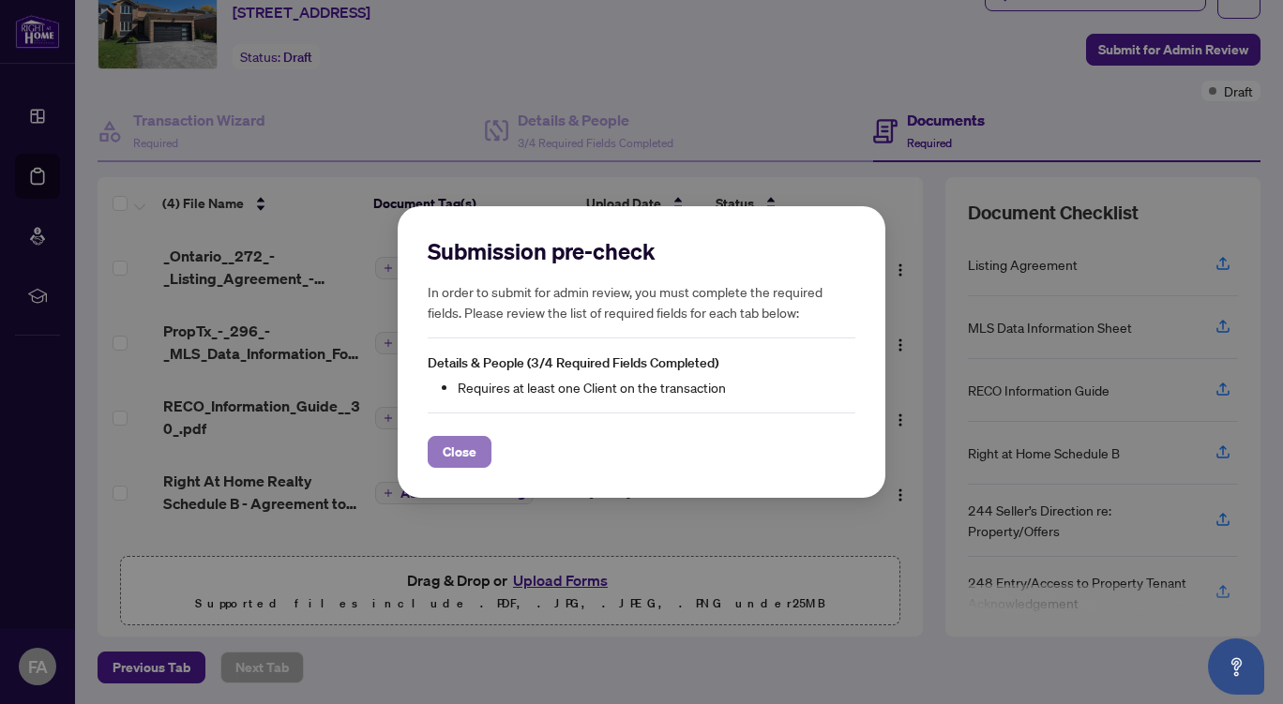
click at [467, 454] on span "Close" at bounding box center [460, 452] width 34 height 30
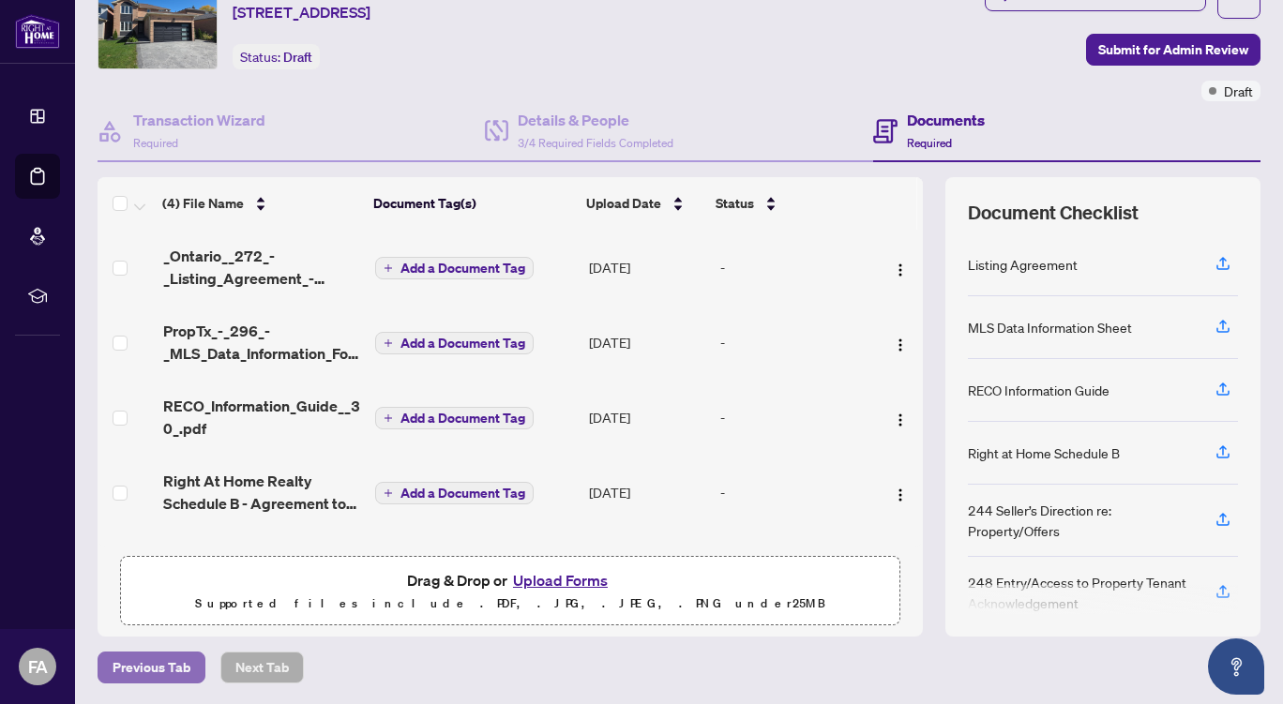
click at [143, 663] on span "Previous Tab" at bounding box center [152, 668] width 78 height 30
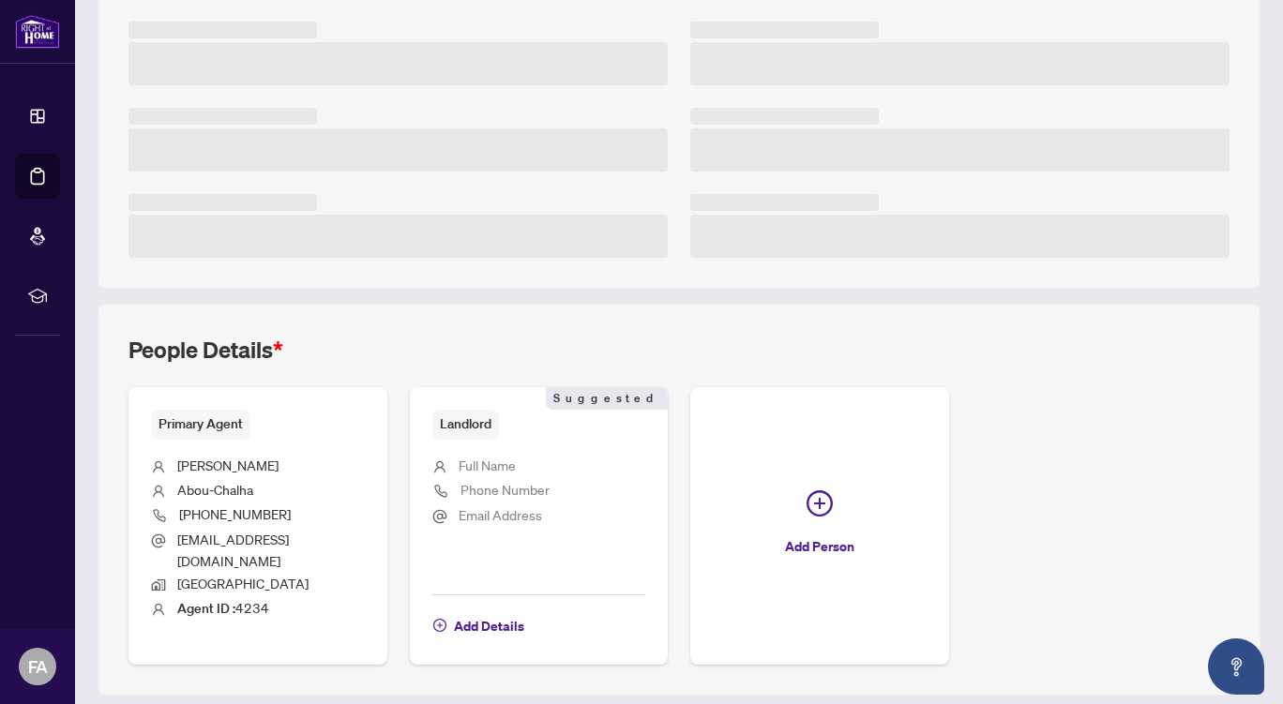
scroll to position [445, 0]
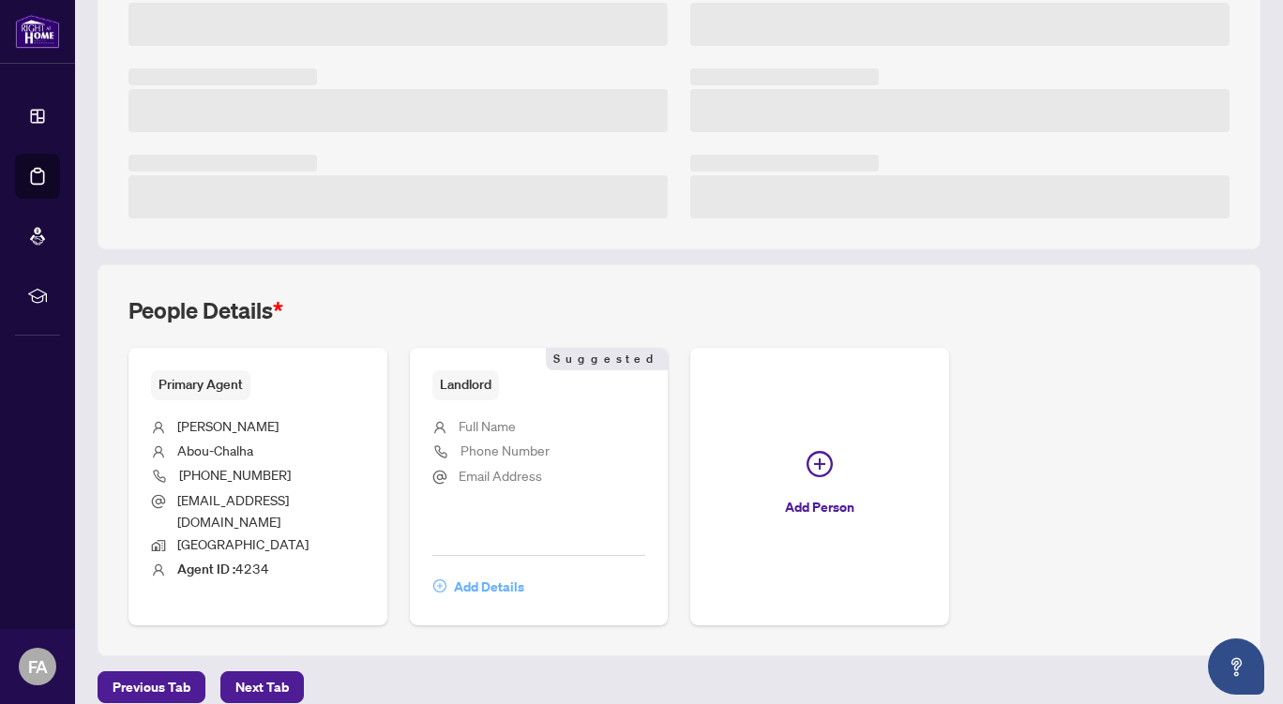
click at [483, 572] on span "Add Details" at bounding box center [489, 587] width 70 height 30
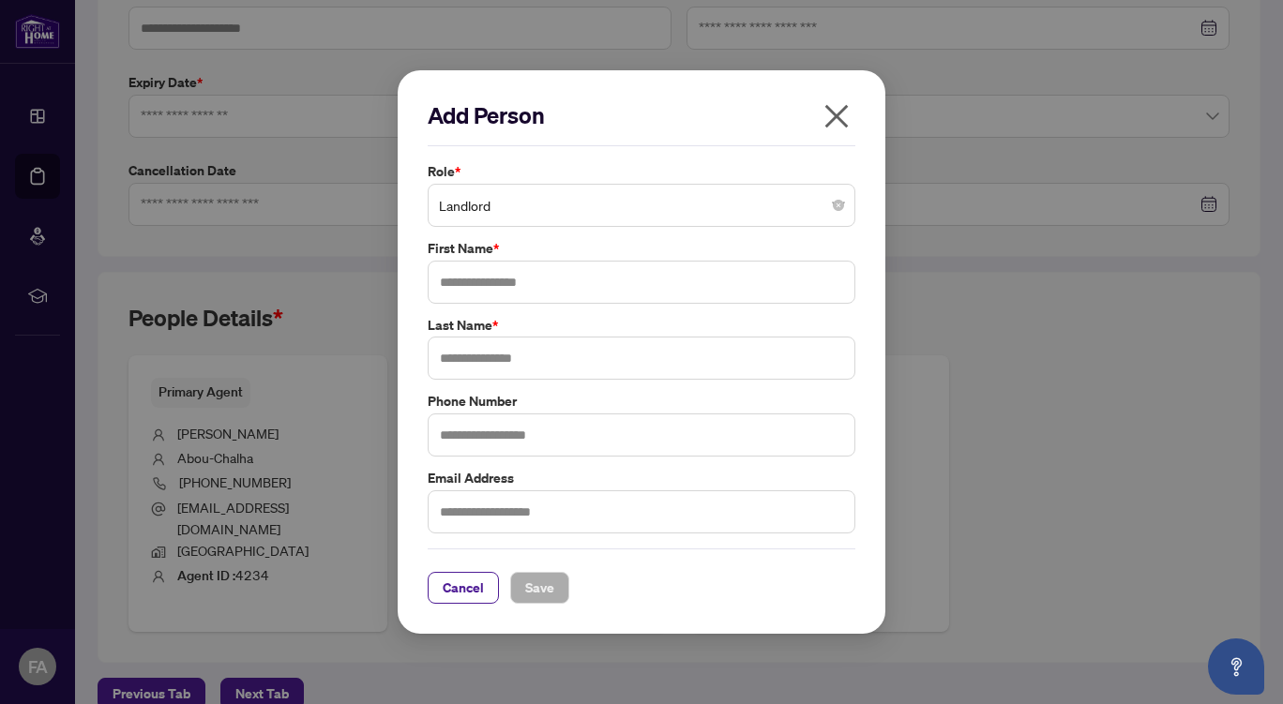
type input "**********"
click at [507, 284] on input "text" at bounding box center [642, 282] width 428 height 43
type input "****"
click at [482, 355] on input "text" at bounding box center [642, 358] width 428 height 43
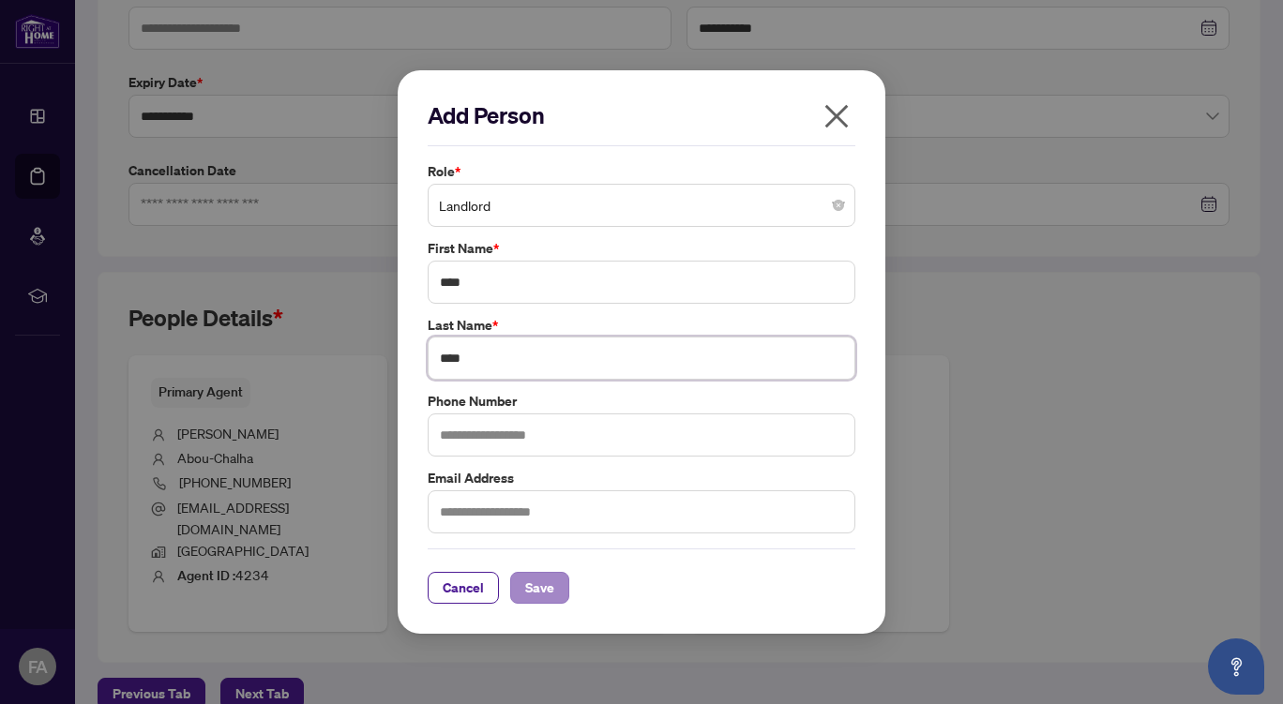
type input "****"
click at [535, 585] on span "Save" at bounding box center [539, 588] width 29 height 30
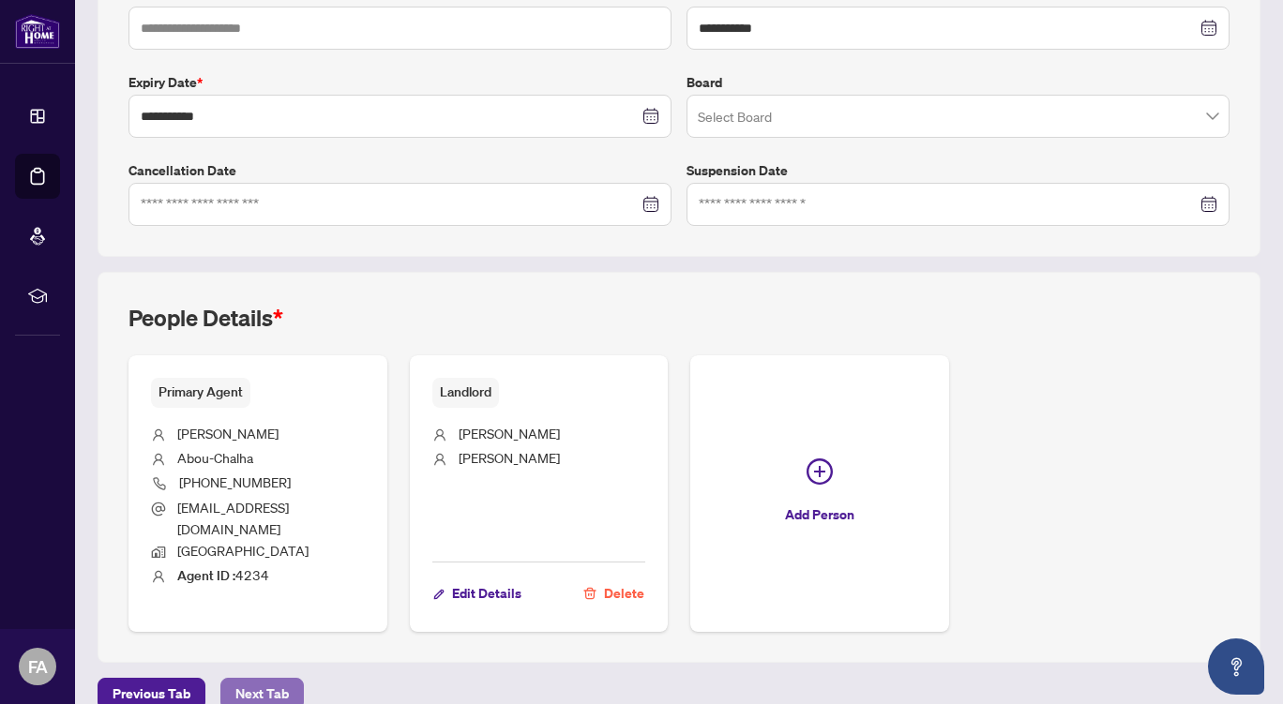
click at [242, 679] on span "Next Tab" at bounding box center [261, 694] width 53 height 30
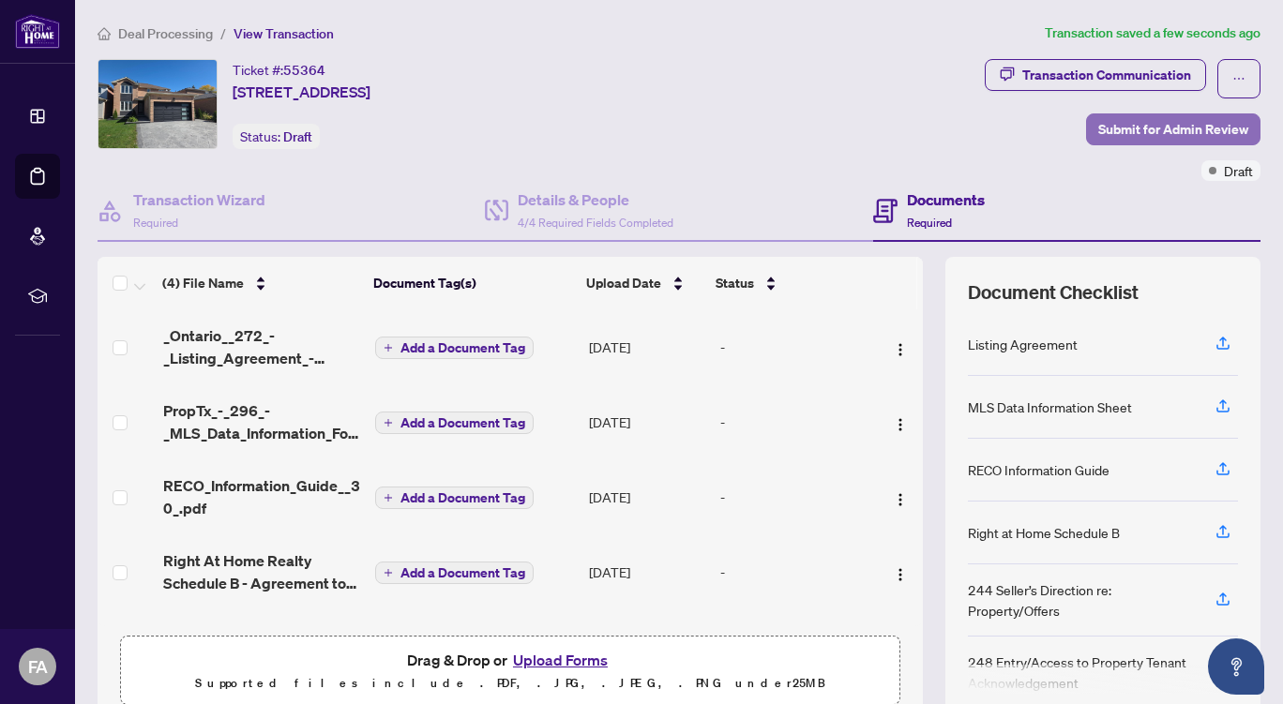
click at [1168, 129] on span "Submit for Admin Review" at bounding box center [1173, 129] width 150 height 30
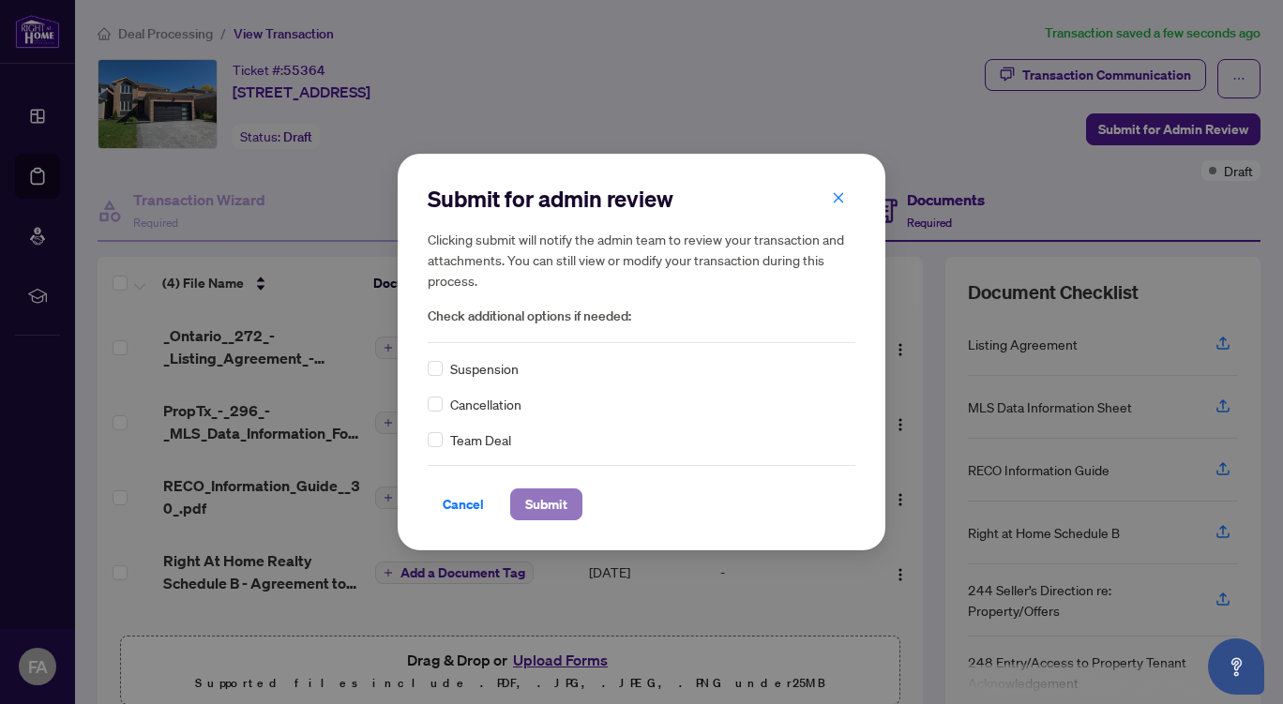
click at [537, 505] on span "Submit" at bounding box center [546, 505] width 42 height 30
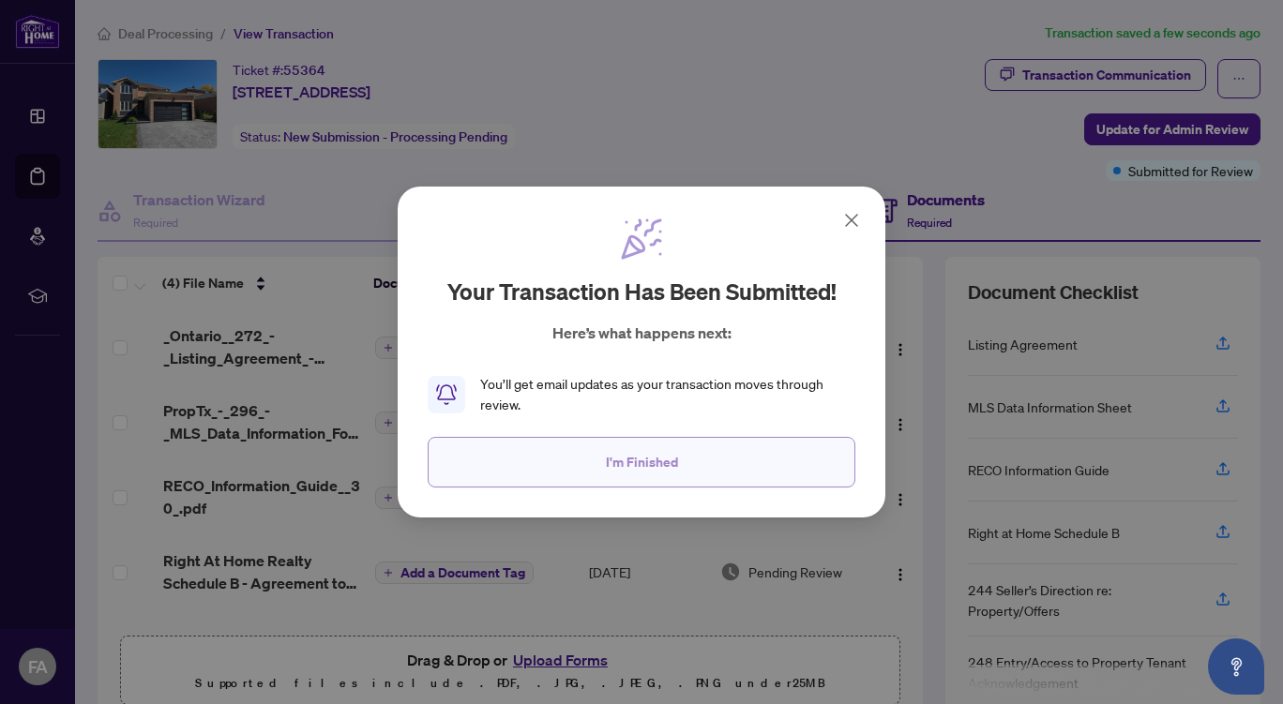
click at [670, 458] on span "I'm Finished" at bounding box center [642, 462] width 72 height 30
